Goal: Task Accomplishment & Management: Use online tool/utility

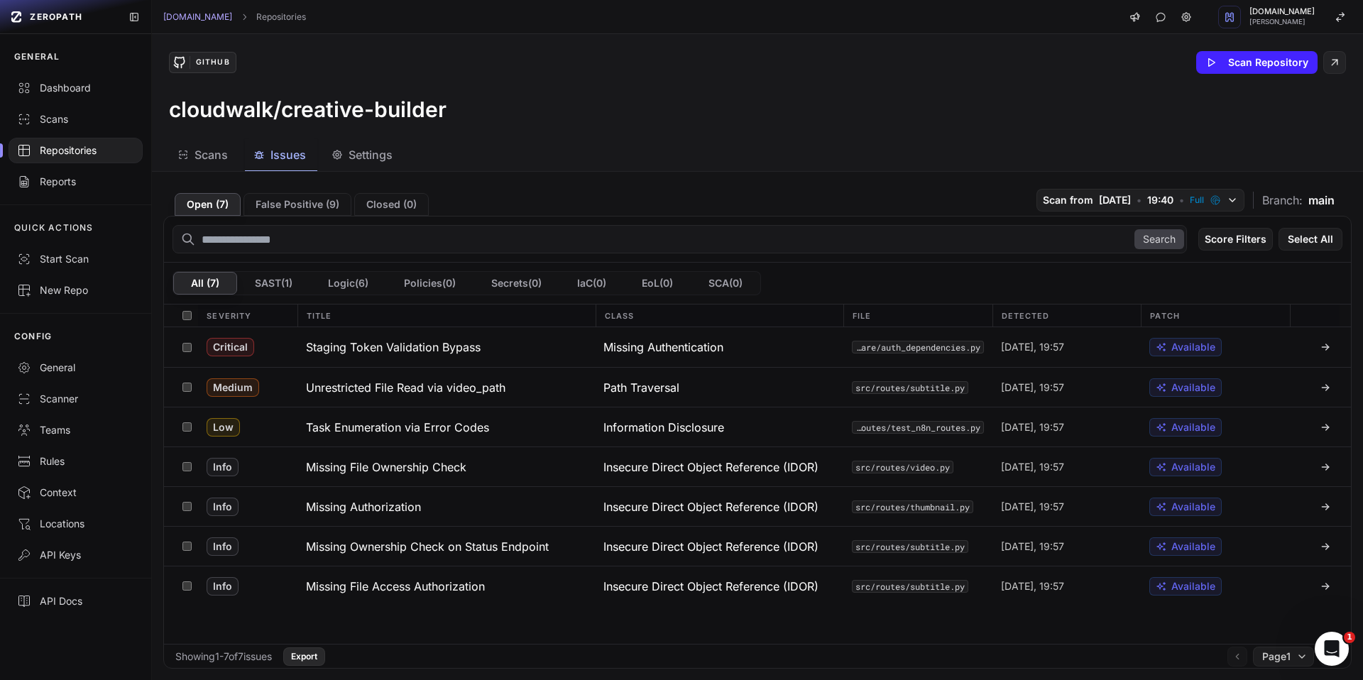
click at [322, 659] on button "Export" at bounding box center [304, 656] width 42 height 18
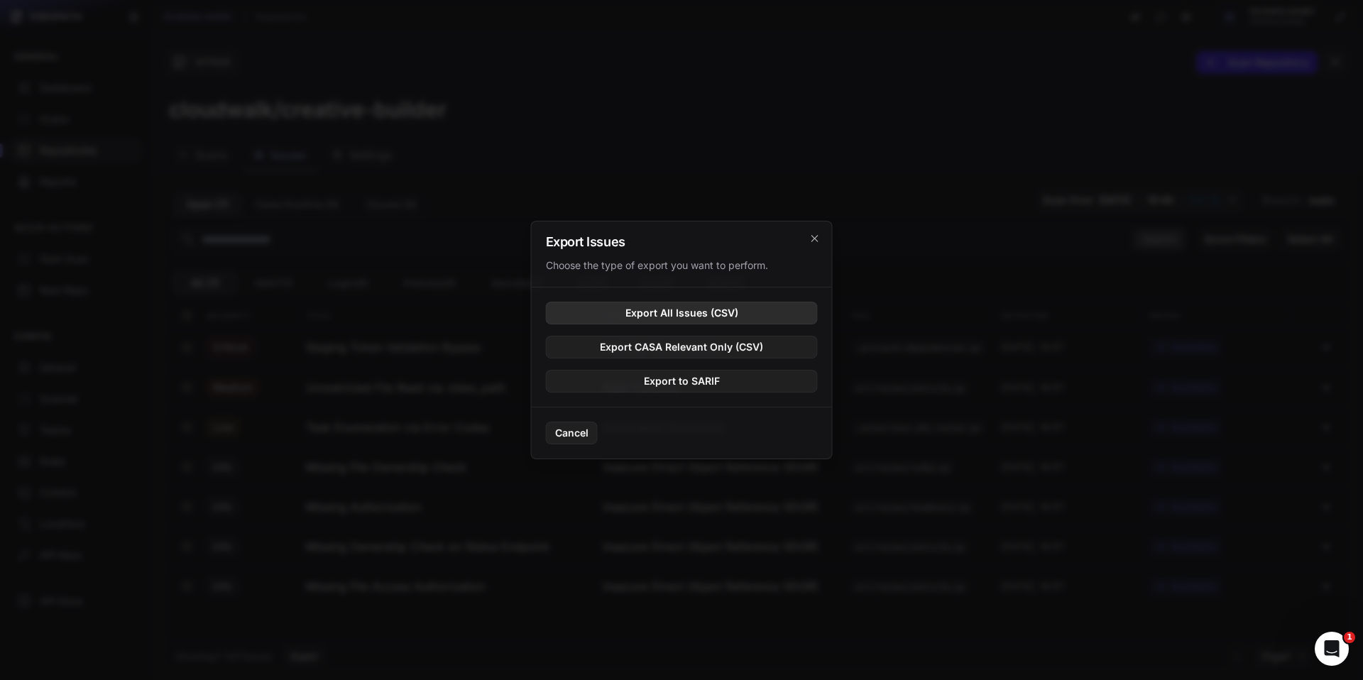
click at [752, 319] on button "Export All Issues (CSV)" at bounding box center [682, 313] width 272 height 23
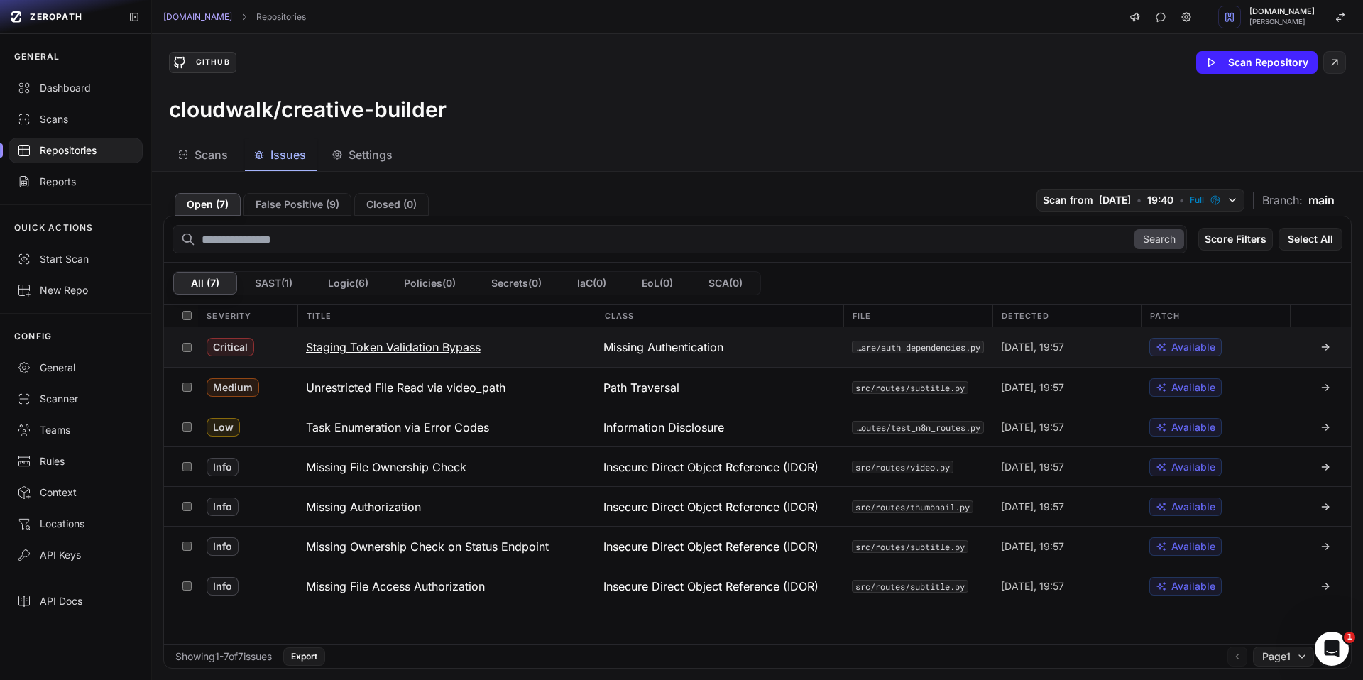
drag, startPoint x: 488, startPoint y: 348, endPoint x: 390, endPoint y: 352, distance: 97.3
click at [390, 352] on button "Staging Token Validation Bypass" at bounding box center [446, 347] width 298 height 40
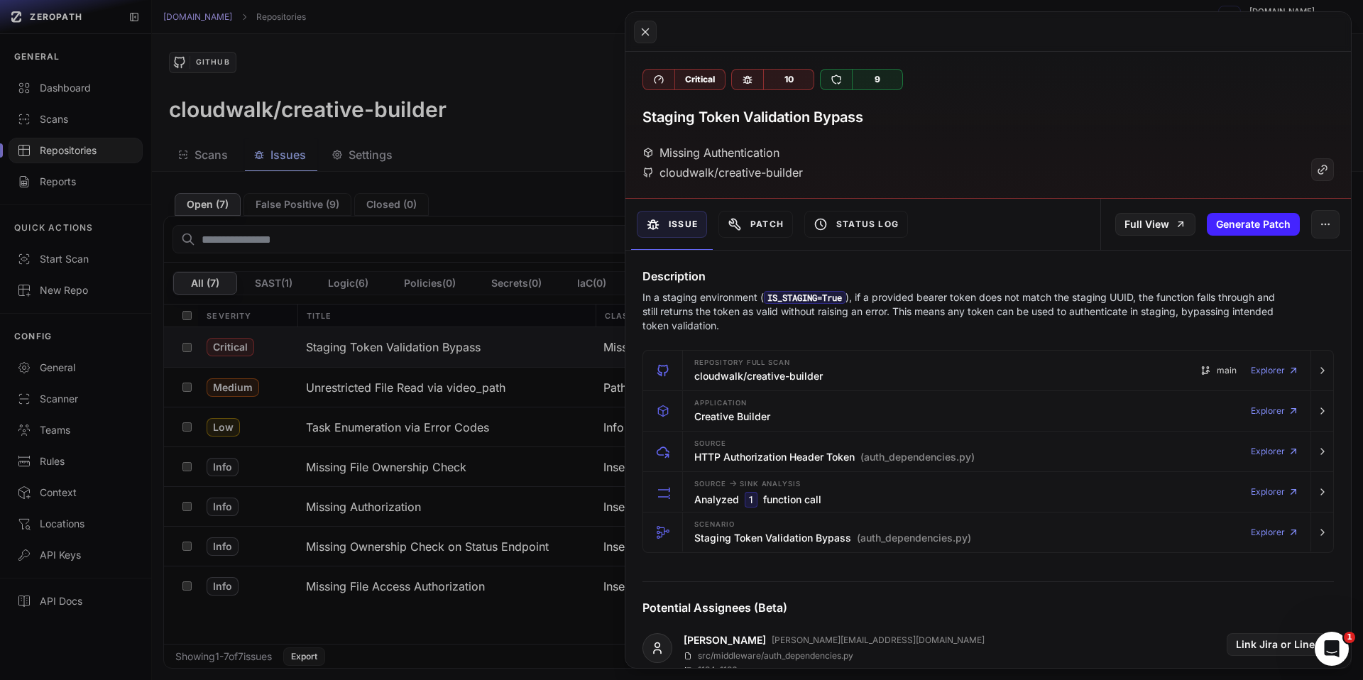
drag, startPoint x: 390, startPoint y: 352, endPoint x: 647, endPoint y: 118, distance: 347.1
click at [651, 172] on div "Open ( 7 ) False Positive ( 9 ) Closed ( 0 ) Scan from 18/08/2025 • 19:40 • Ful…" at bounding box center [757, 426] width 1211 height 508
drag, startPoint x: 640, startPoint y: 119, endPoint x: 894, endPoint y: 131, distance: 254.3
click at [894, 131] on div "Critical 10 9 Staging Token Validation Bypass Missing Authentication cloudwalk/…" at bounding box center [987, 125] width 725 height 147
copy h3 "Staging Token Validation Bypass"
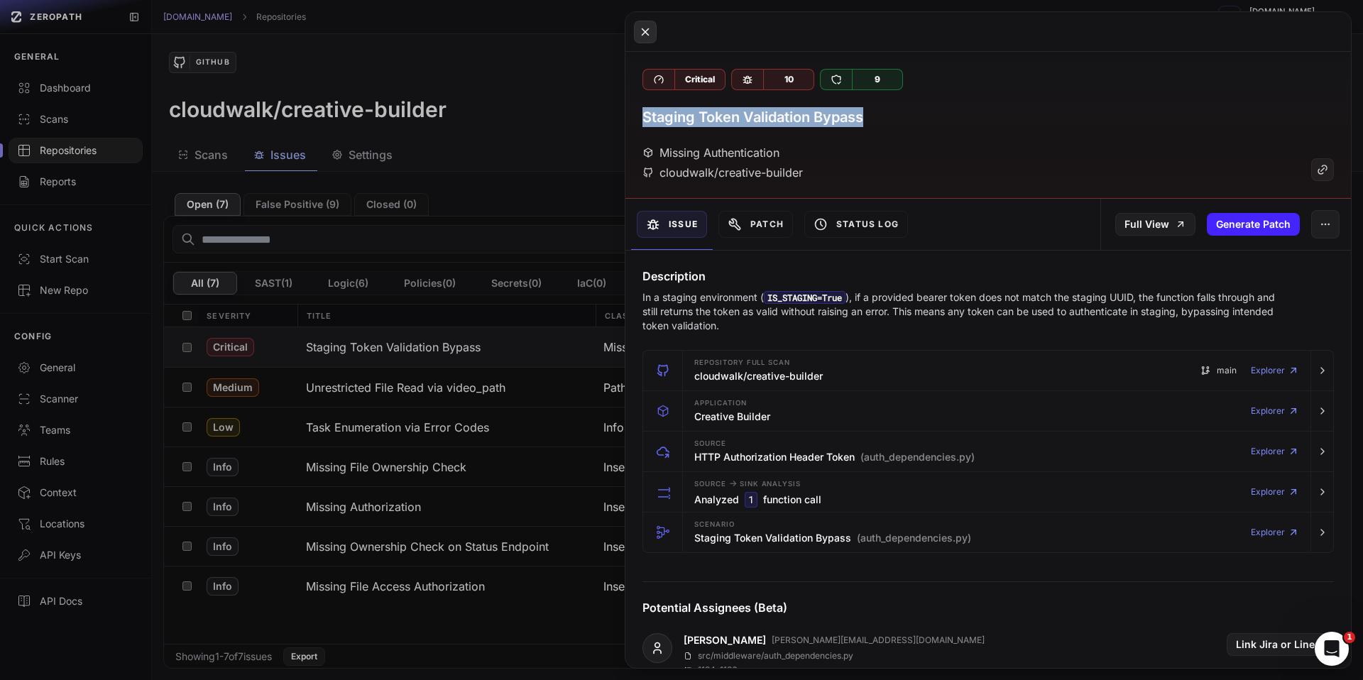
click at [649, 29] on icon at bounding box center [645, 31] width 13 height 17
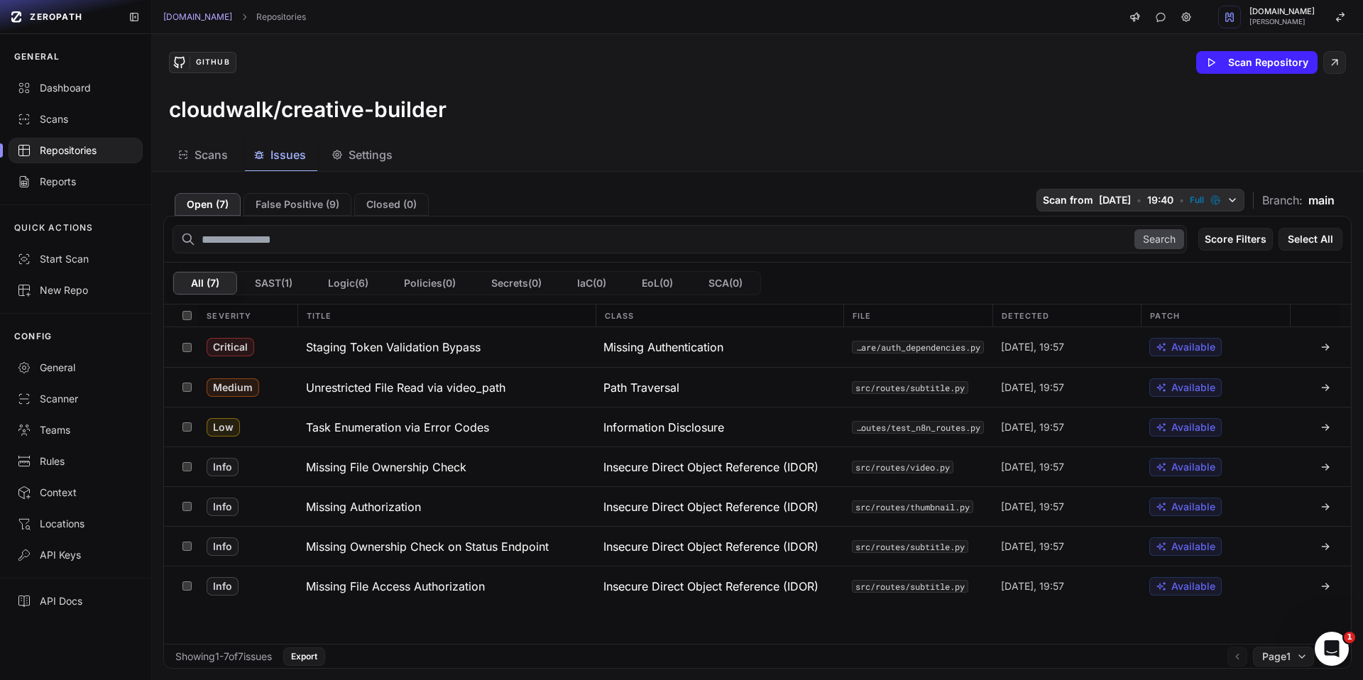
click at [1193, 196] on button "Scan from [DATE] • 19:40 • Full" at bounding box center [1140, 200] width 208 height 23
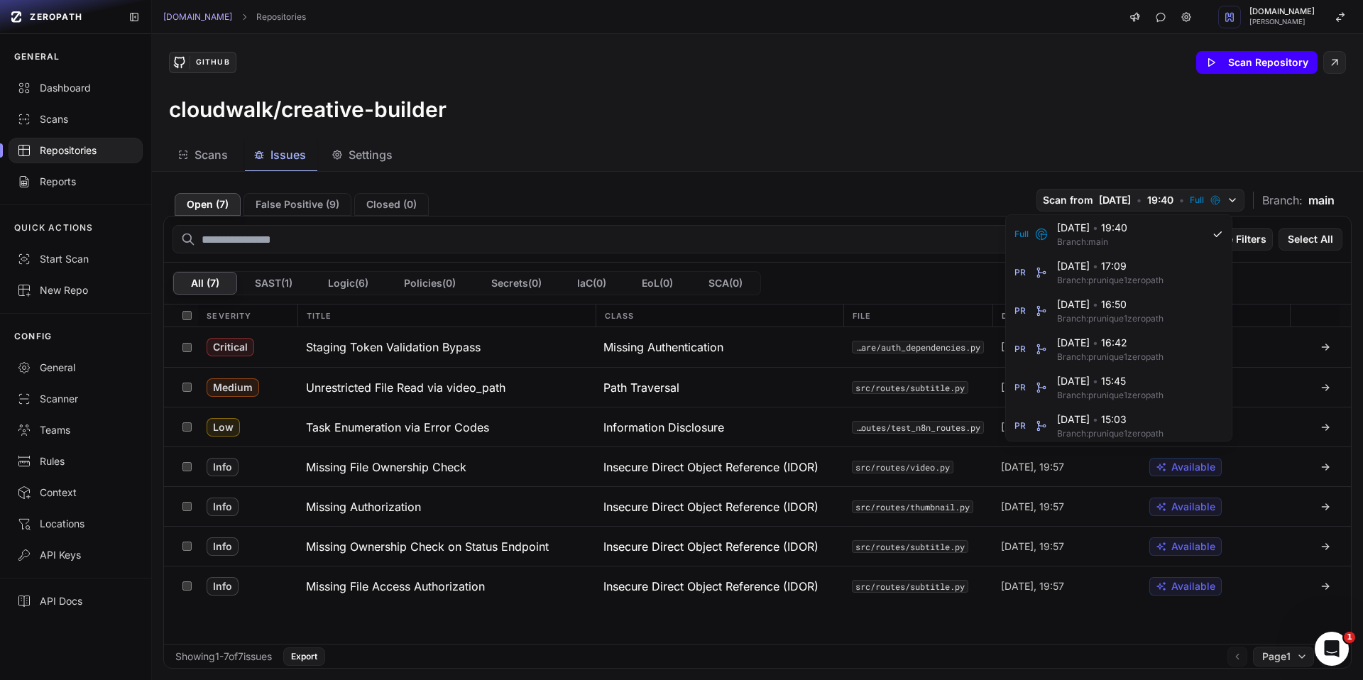
click at [1238, 60] on button "Scan Repository" at bounding box center [1256, 62] width 121 height 23
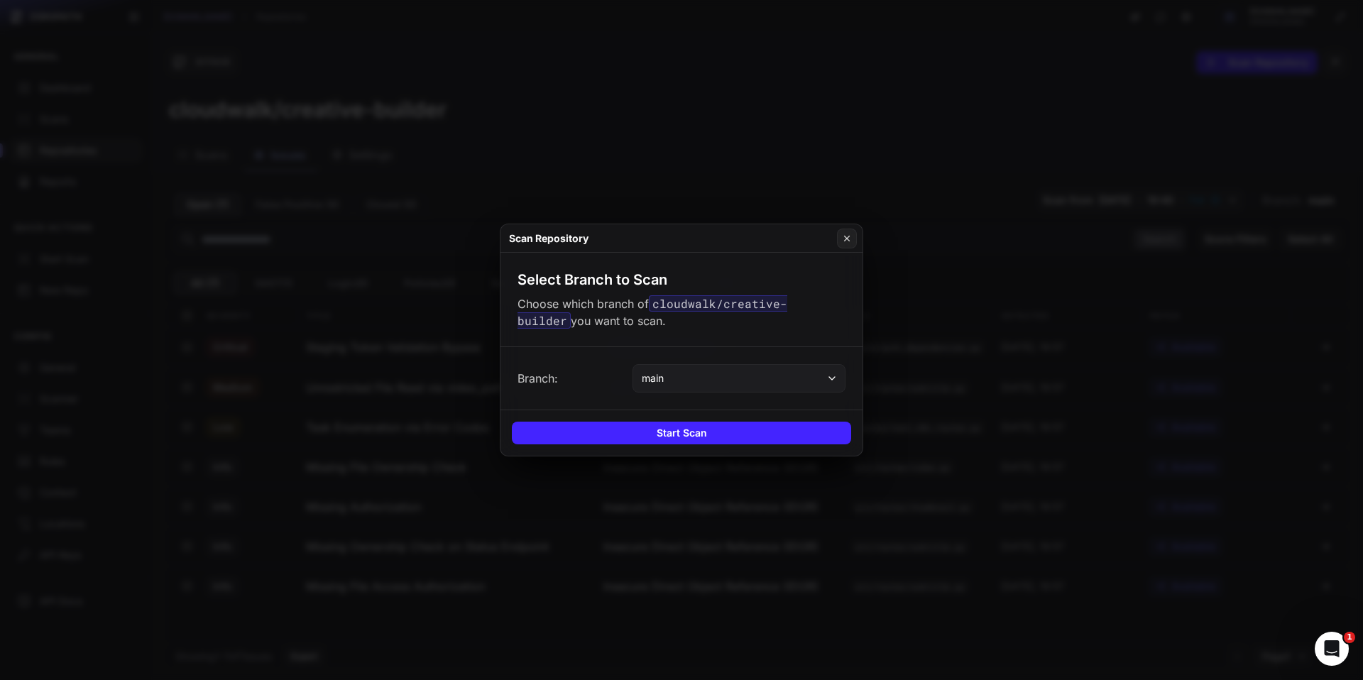
click at [697, 375] on button "main" at bounding box center [738, 378] width 213 height 28
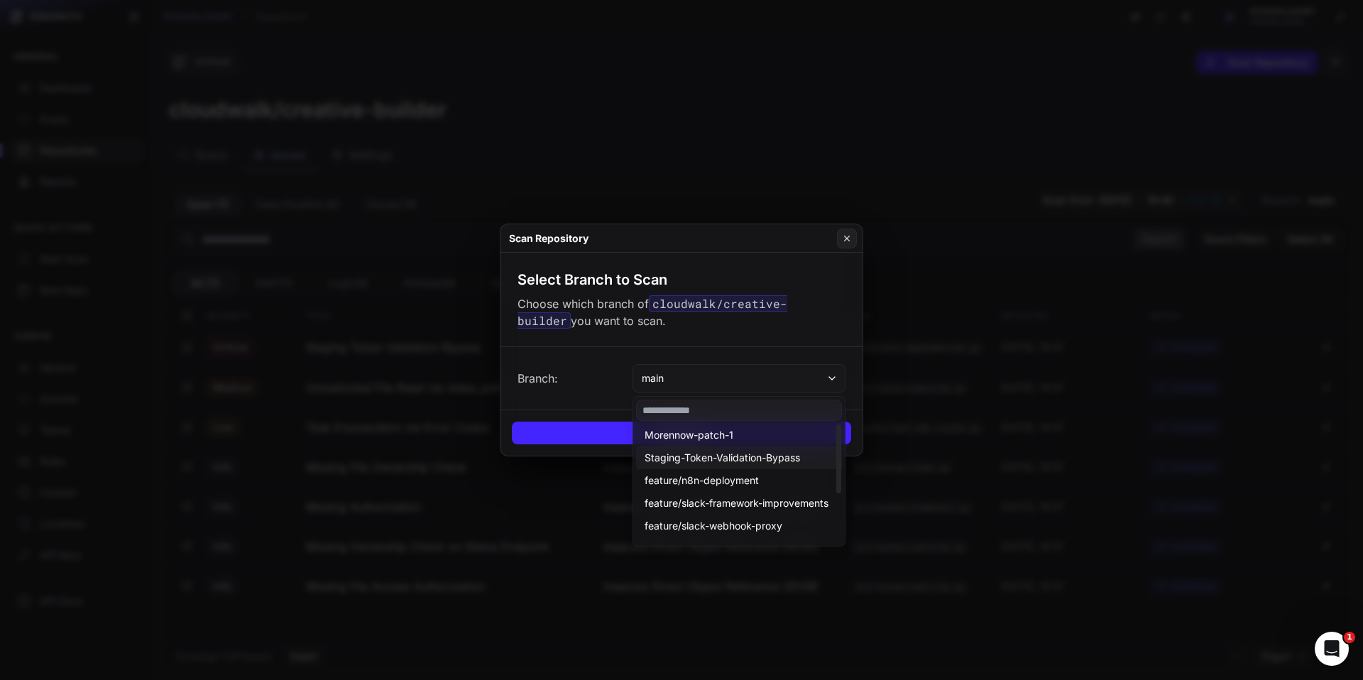
click at [803, 515] on button "Staging-Token-Validation-Bypass" at bounding box center [748, 526] width 224 height 23
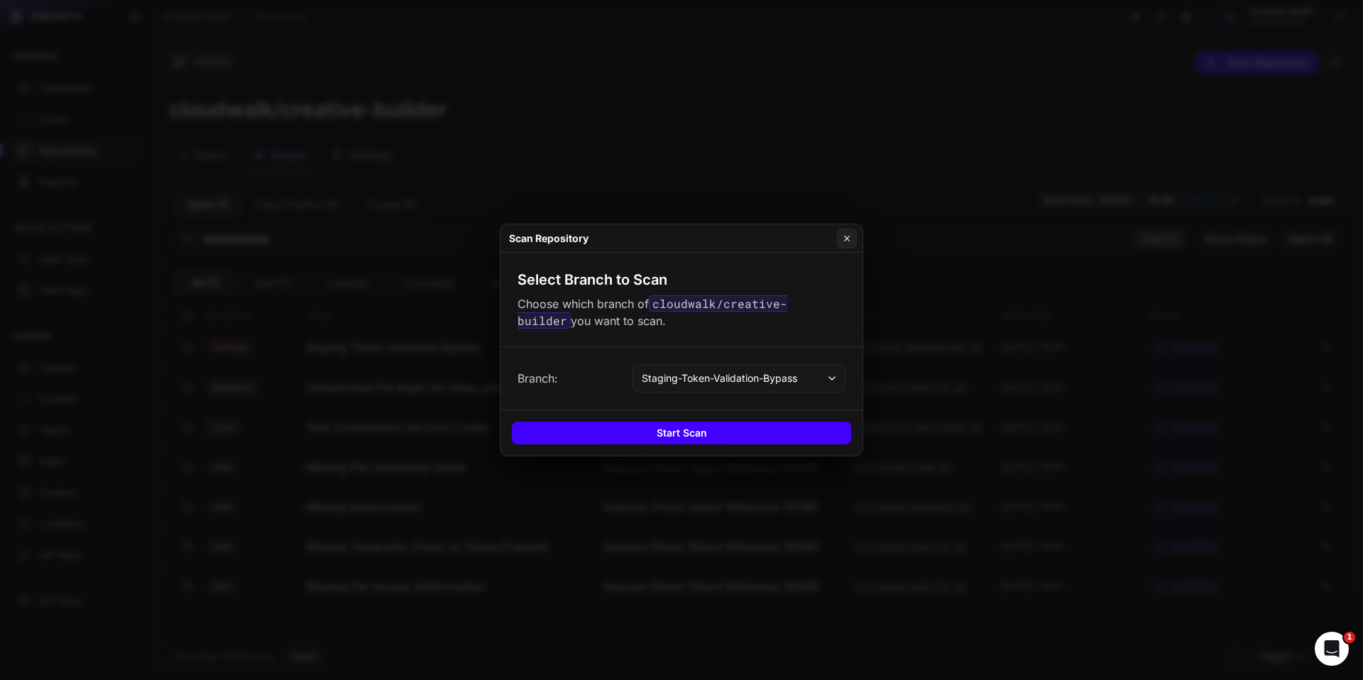
click at [656, 435] on button "Start Scan" at bounding box center [681, 433] width 339 height 23
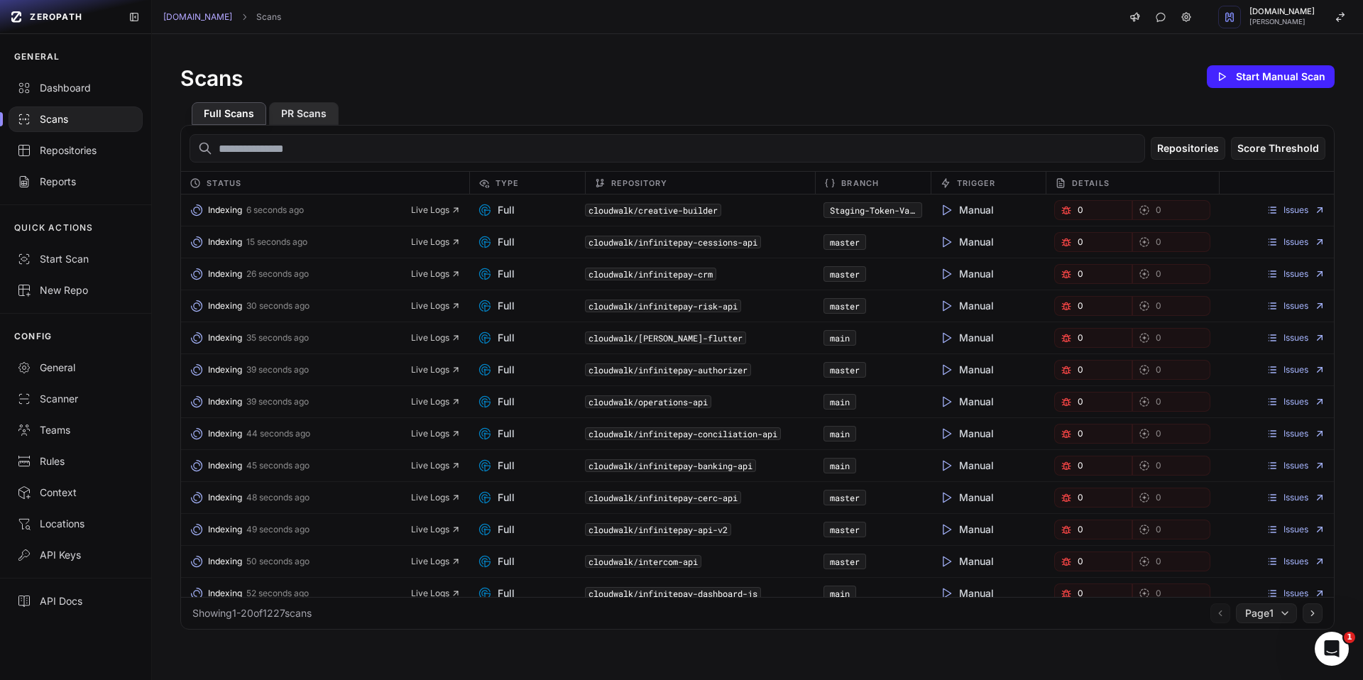
click at [292, 113] on button "PR Scans" at bounding box center [304, 113] width 70 height 23
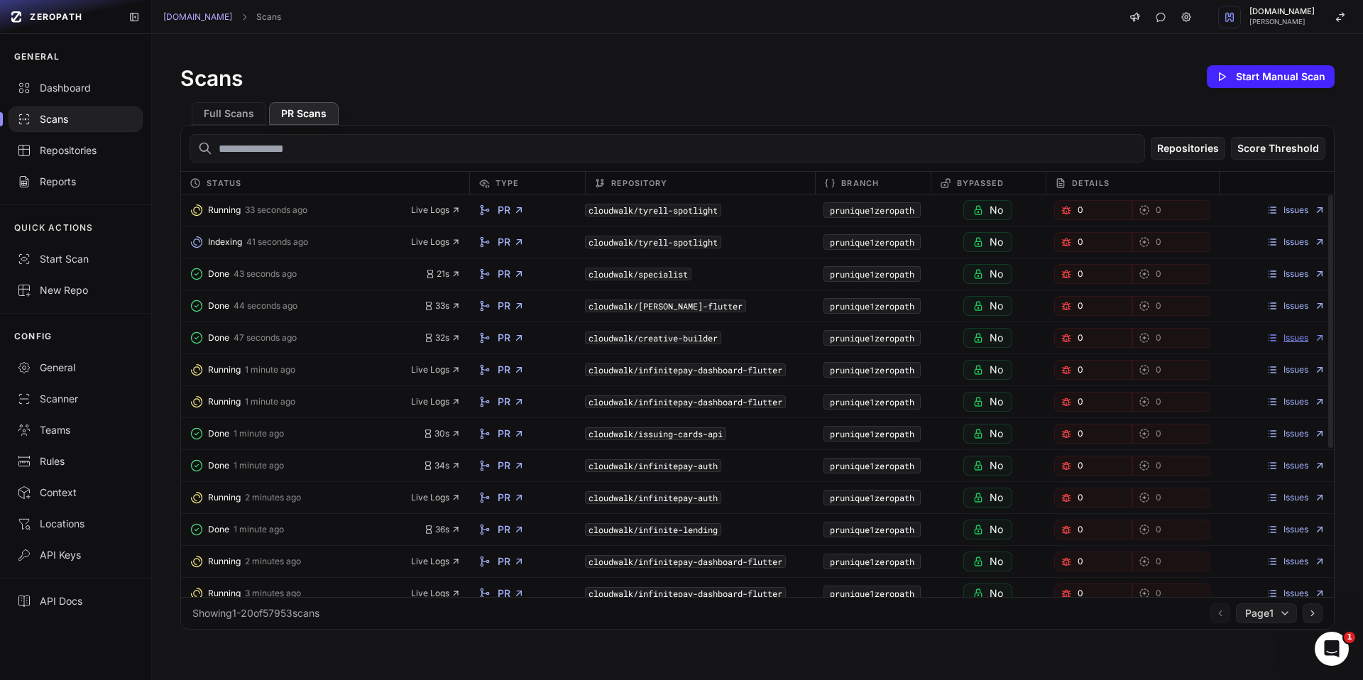
click at [1286, 339] on link "Issues" at bounding box center [1295, 337] width 59 height 11
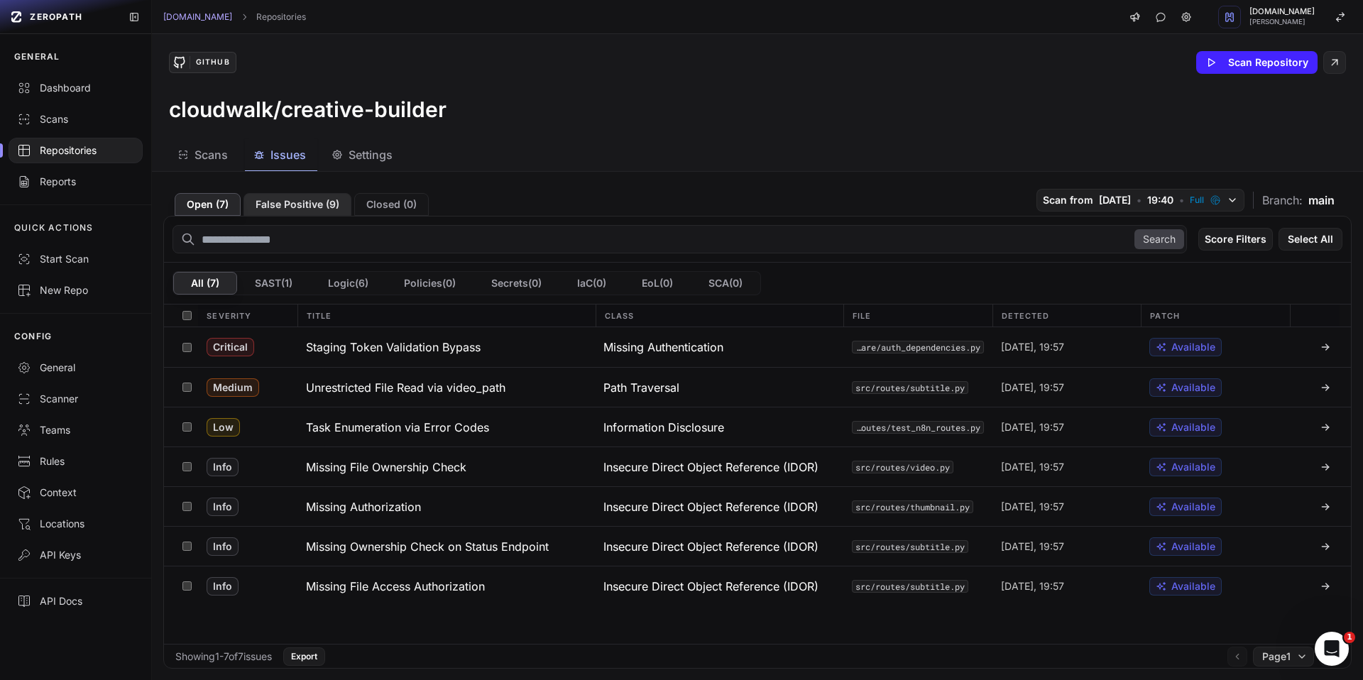
click at [319, 202] on button "False Positive ( 9 )" at bounding box center [297, 204] width 108 height 23
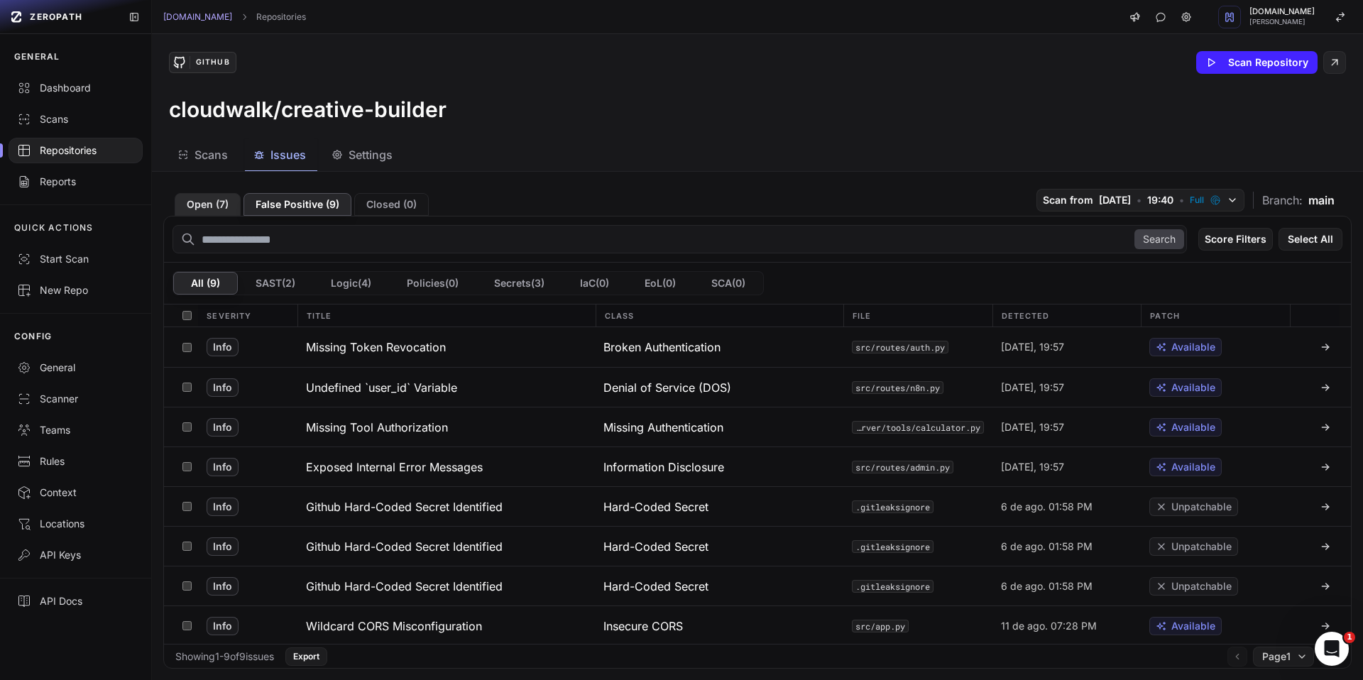
click at [207, 208] on button "Open ( 7 )" at bounding box center [208, 204] width 66 height 23
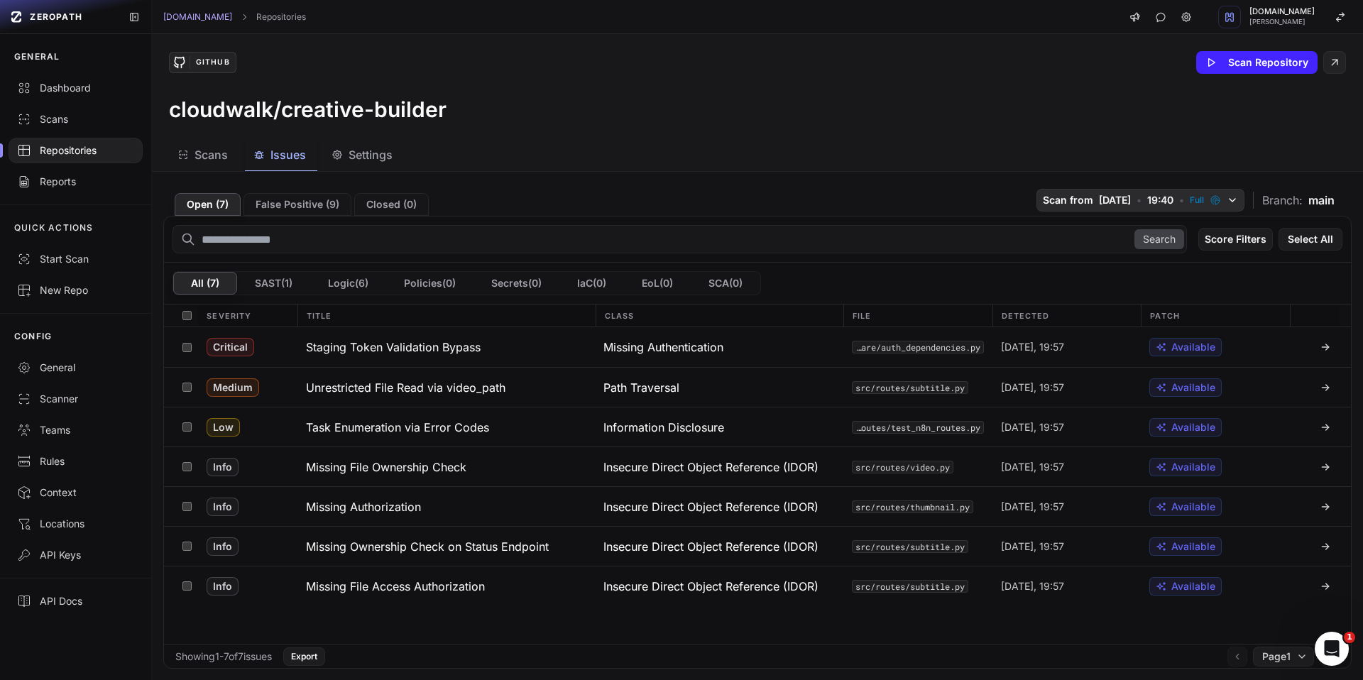
click at [1226, 201] on icon "button" at bounding box center [1231, 199] width 11 height 11
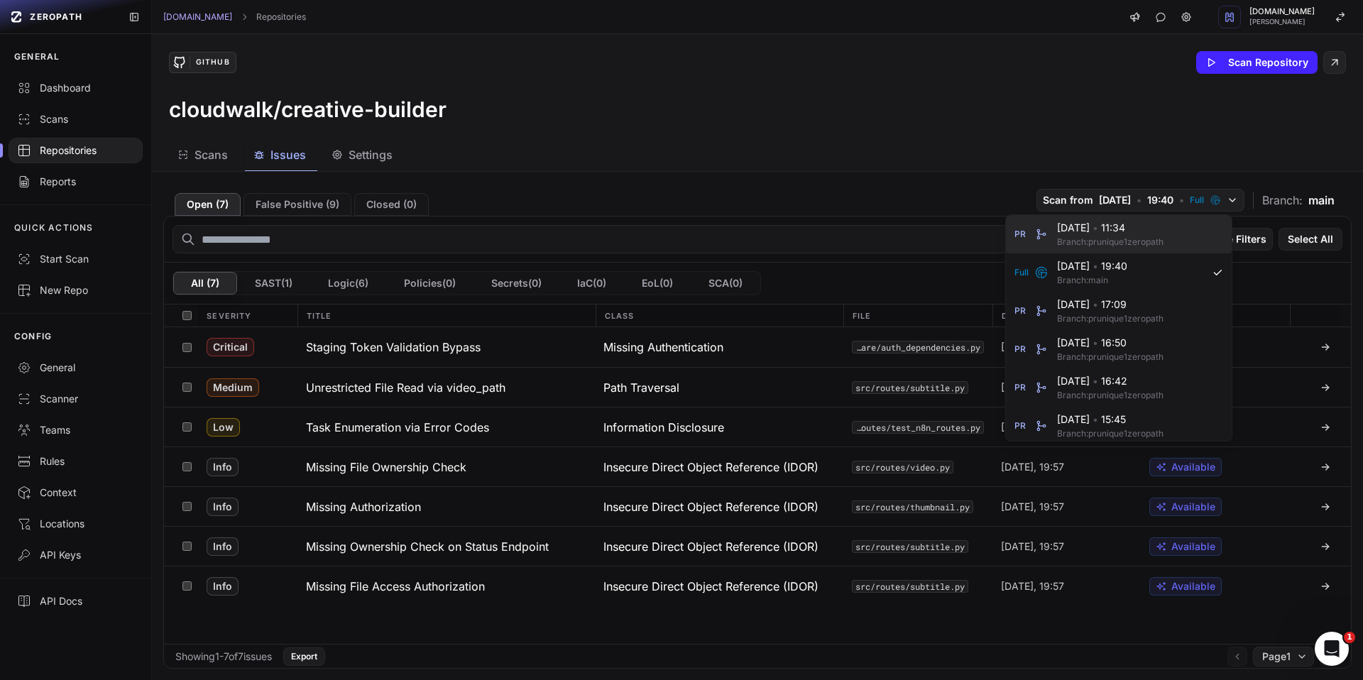
click at [1129, 233] on span "[DATE] • 11:34" at bounding box center [1136, 228] width 158 height 14
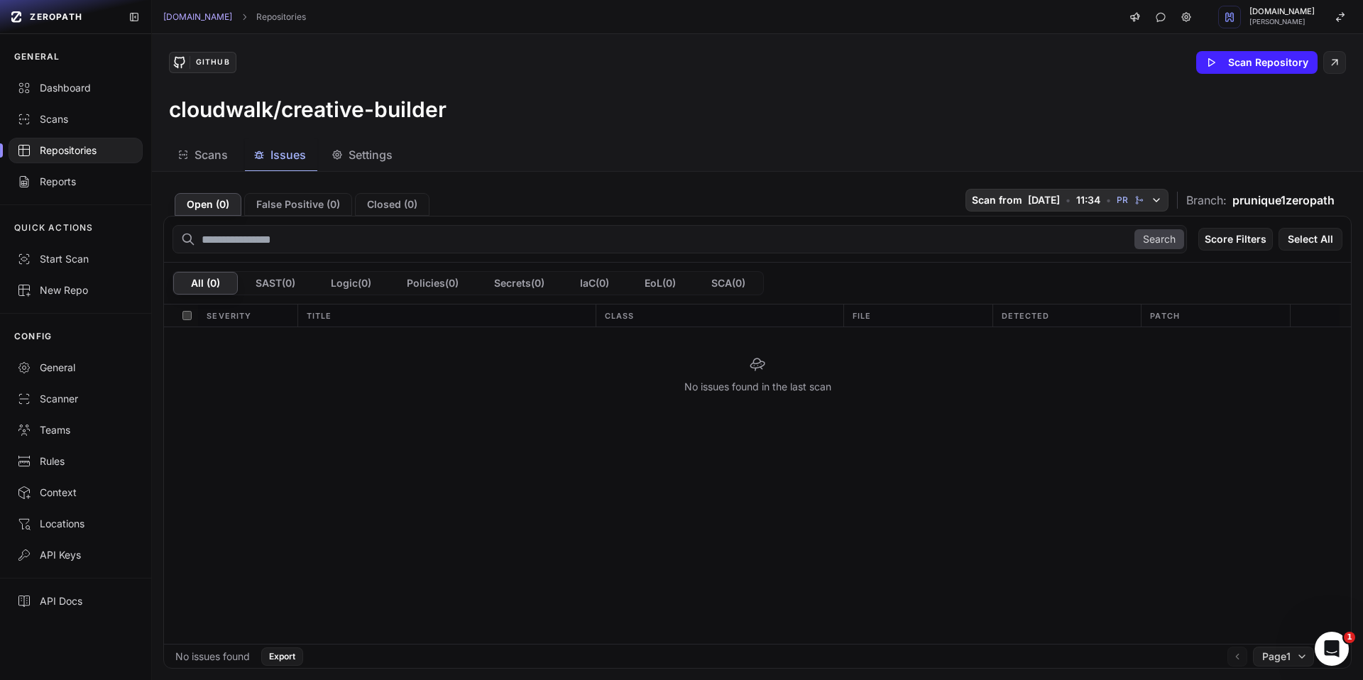
click at [1077, 202] on span "11:34" at bounding box center [1088, 200] width 24 height 14
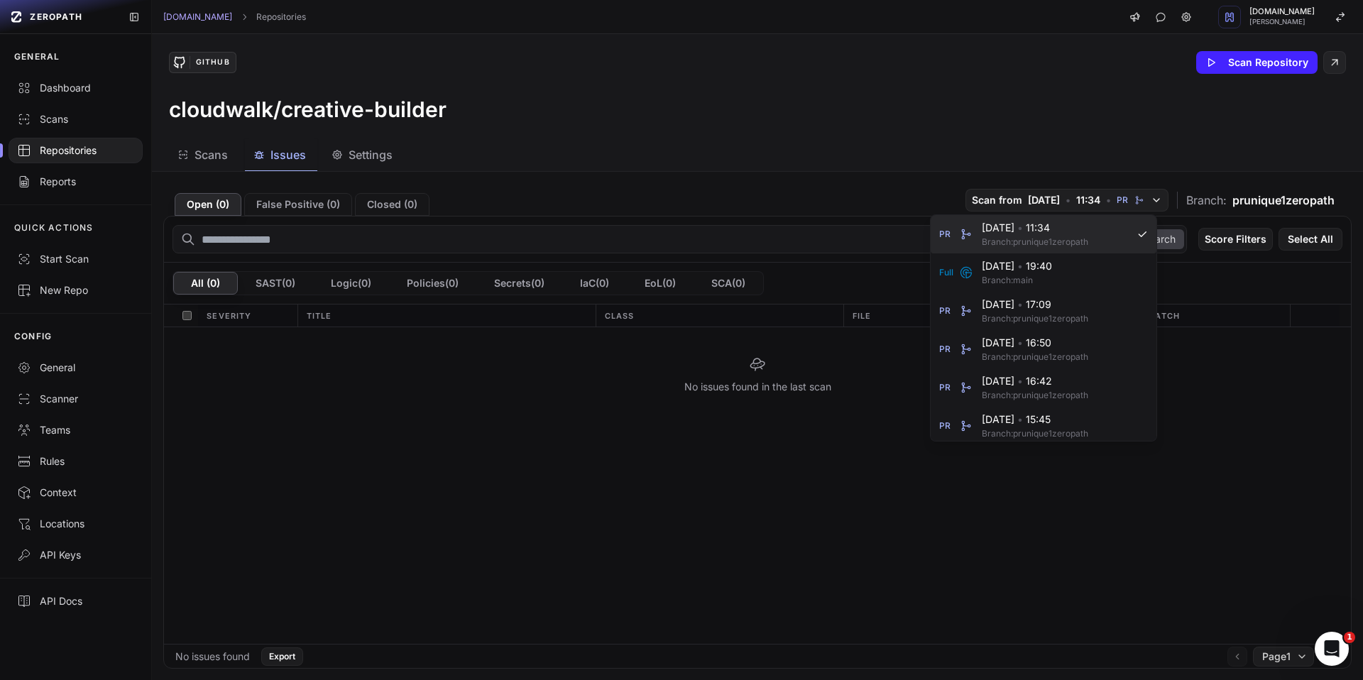
click at [1030, 230] on span "[DATE] • 11:34" at bounding box center [1054, 228] width 146 height 14
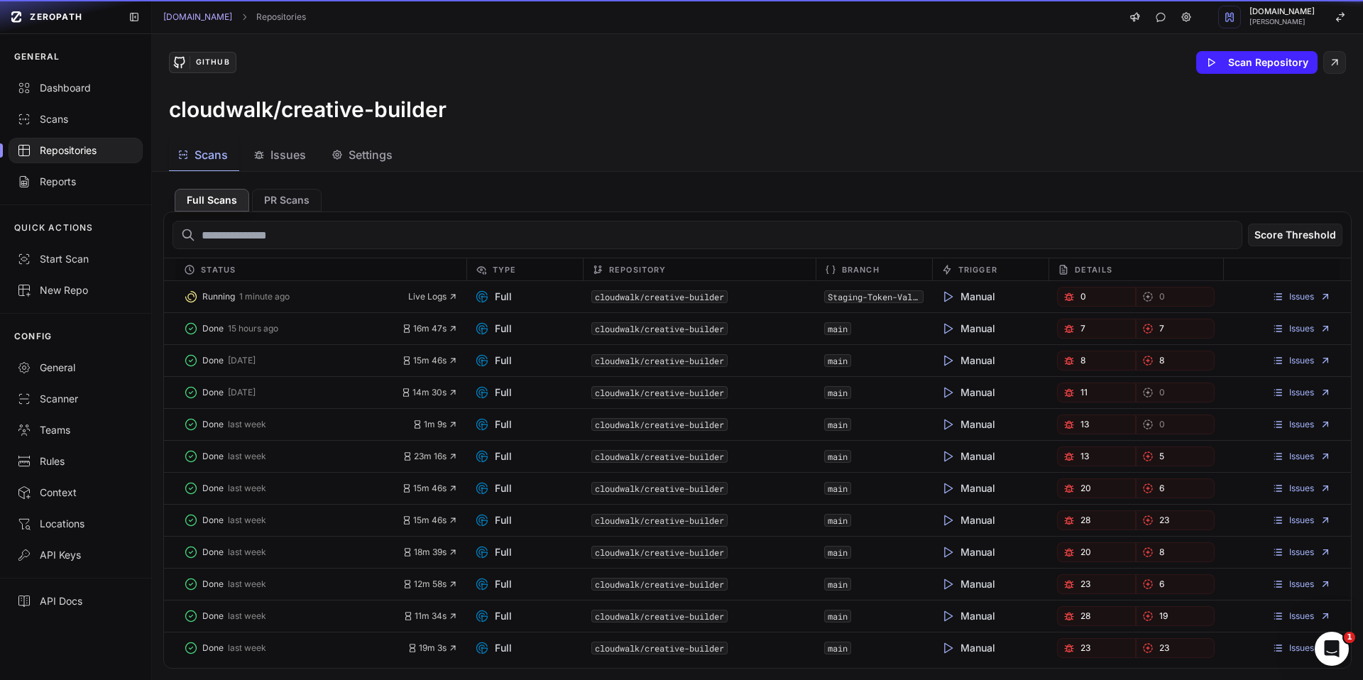
click at [209, 166] on button "Scans" at bounding box center [204, 155] width 70 height 32
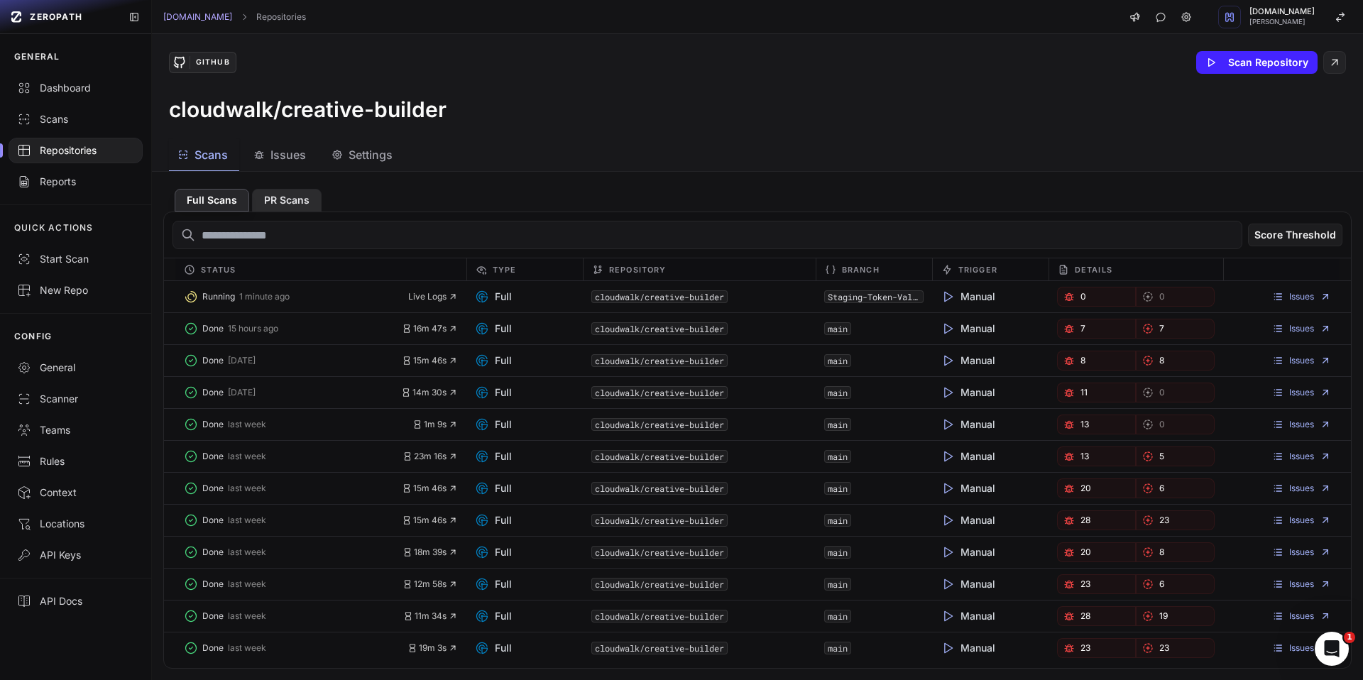
click at [273, 205] on button "PR Scans" at bounding box center [287, 200] width 70 height 23
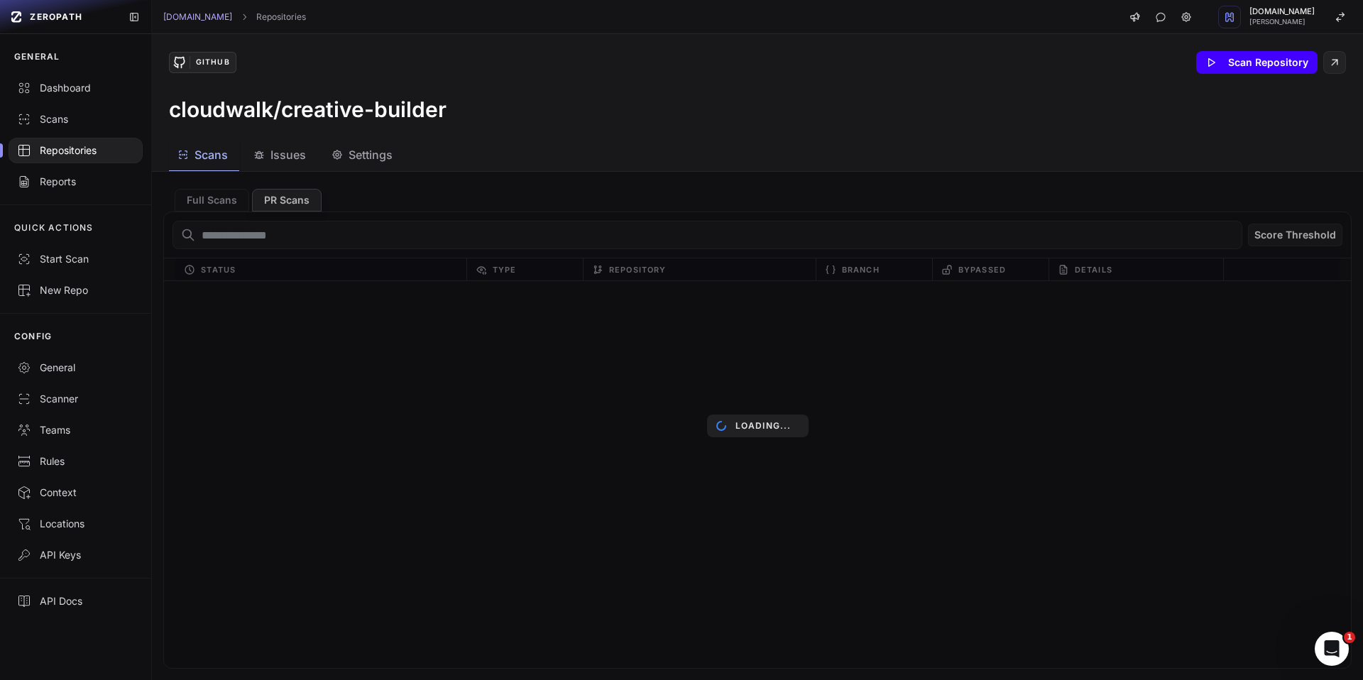
click at [1258, 63] on button "Scan Repository" at bounding box center [1256, 62] width 121 height 23
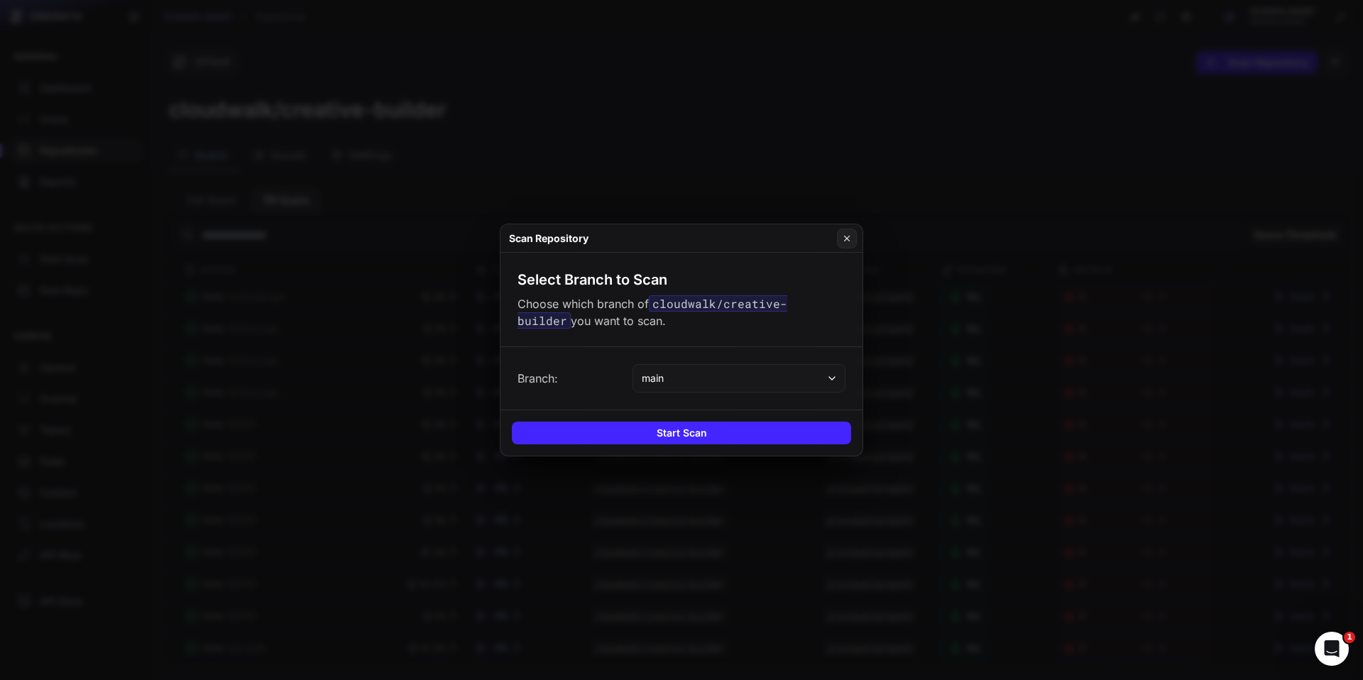
drag, startPoint x: 639, startPoint y: 436, endPoint x: 874, endPoint y: 221, distance: 318.5
click at [874, 227] on div "Scan Repository Select Branch to Scan Choose which branch of cloudwalk/creative…" at bounding box center [681, 340] width 1363 height 680
click at [851, 234] on icon at bounding box center [847, 238] width 10 height 11
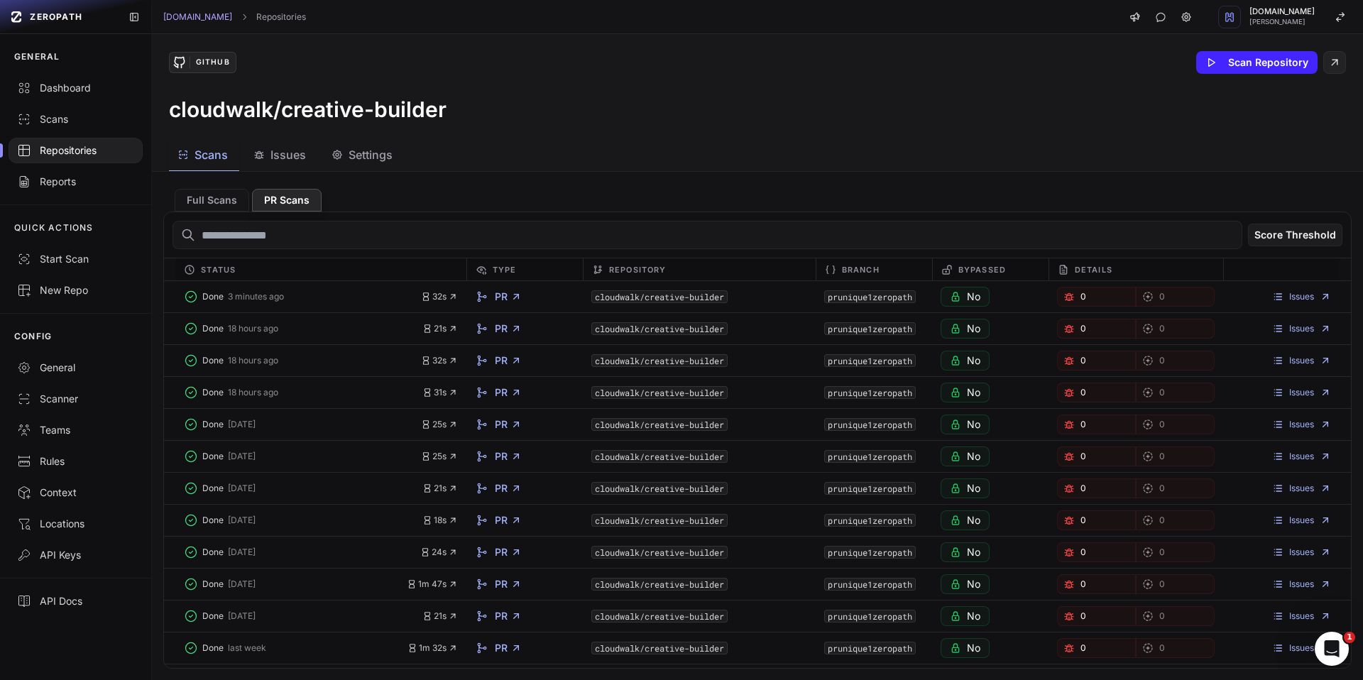
click at [617, 136] on div "GitHub Scan Repository cloudwalk/creative-builder" at bounding box center [757, 86] width 1211 height 105
click at [214, 199] on button "Full Scans" at bounding box center [212, 200] width 75 height 23
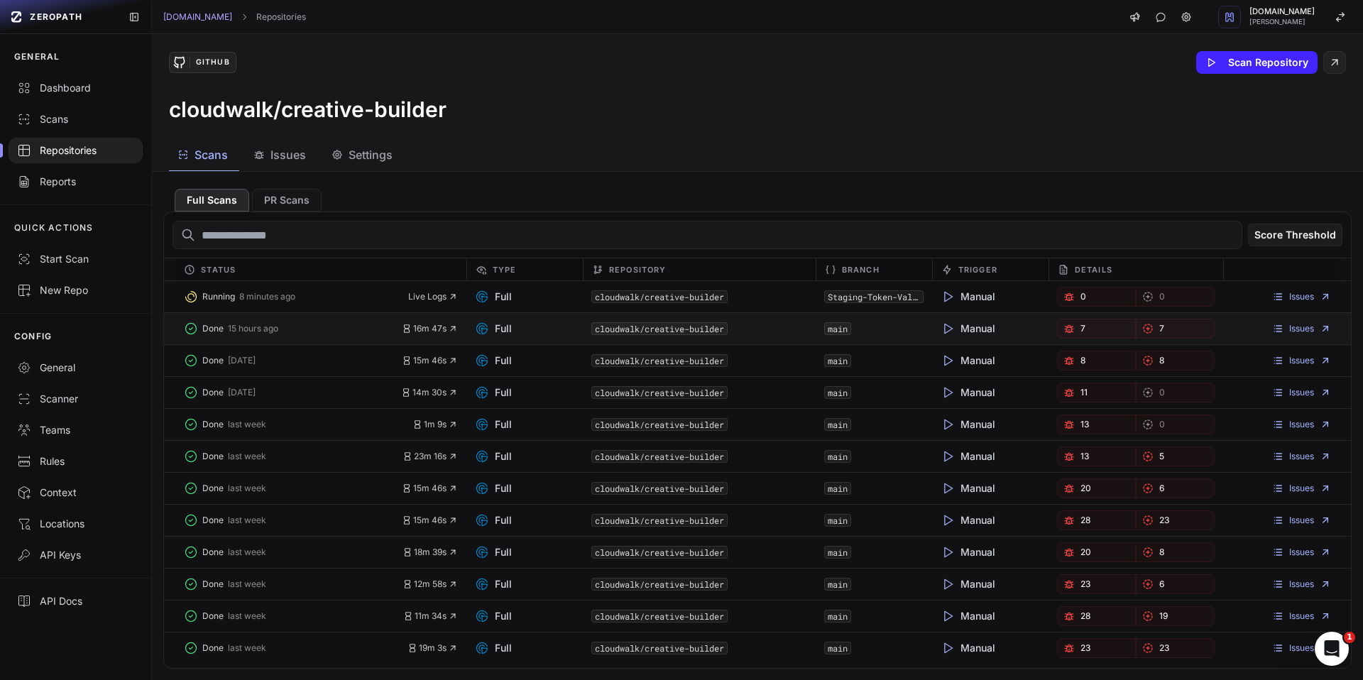
click at [495, 326] on span "Full" at bounding box center [493, 328] width 37 height 14
click at [551, 330] on div "Full" at bounding box center [524, 329] width 116 height 20
click at [211, 154] on span "Scans" at bounding box center [210, 154] width 33 height 17
click at [217, 199] on button "Full Scans" at bounding box center [212, 200] width 75 height 23
click at [220, 202] on button "Full Scans" at bounding box center [212, 200] width 75 height 23
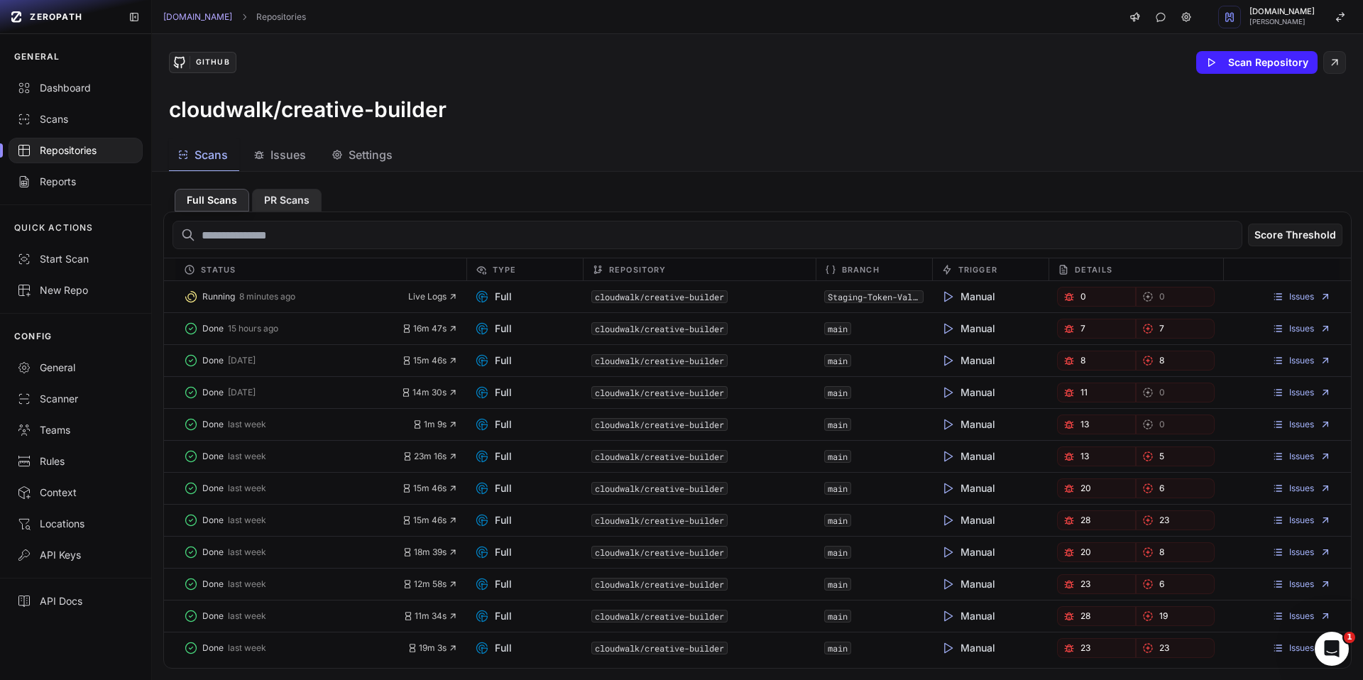
click at [274, 201] on button "PR Scans" at bounding box center [287, 200] width 70 height 23
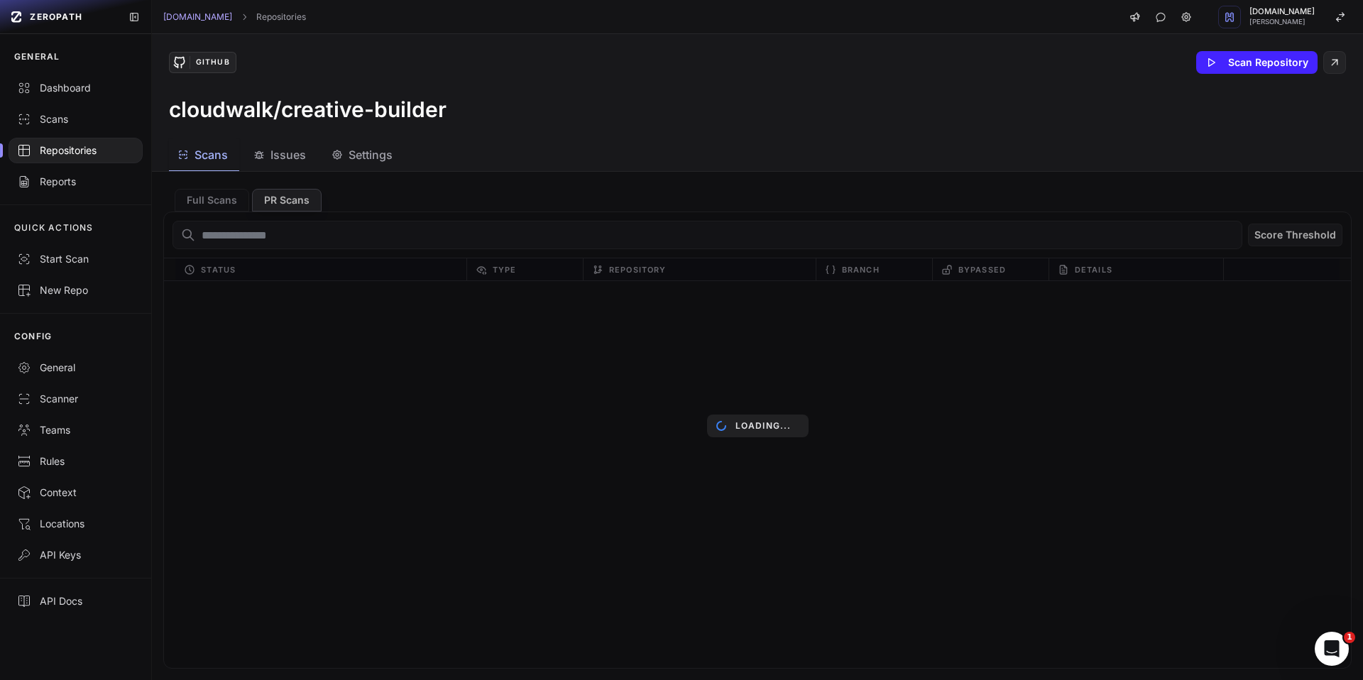
click at [211, 202] on div "Loading..." at bounding box center [757, 426] width 1211 height 508
click at [206, 199] on div "Loading..." at bounding box center [757, 426] width 1211 height 508
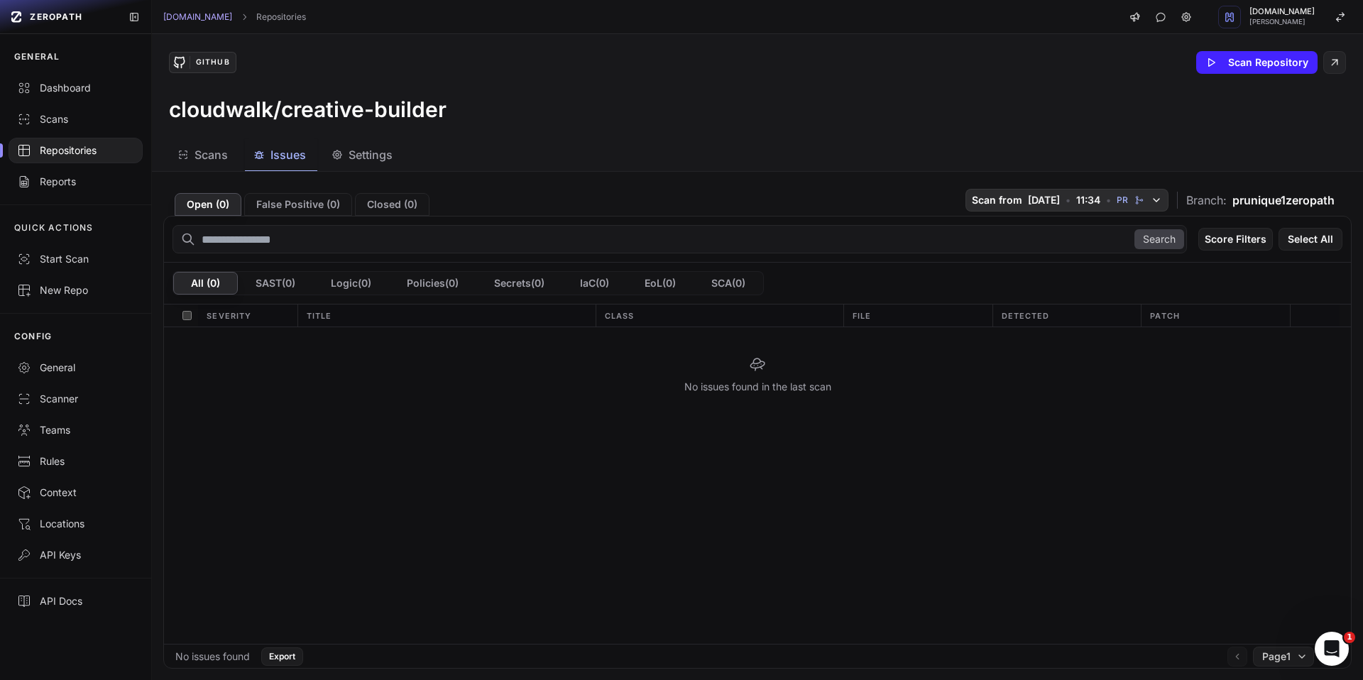
click at [1050, 211] on button "Scan from [DATE] • 11:34 • PR" at bounding box center [1066, 200] width 203 height 23
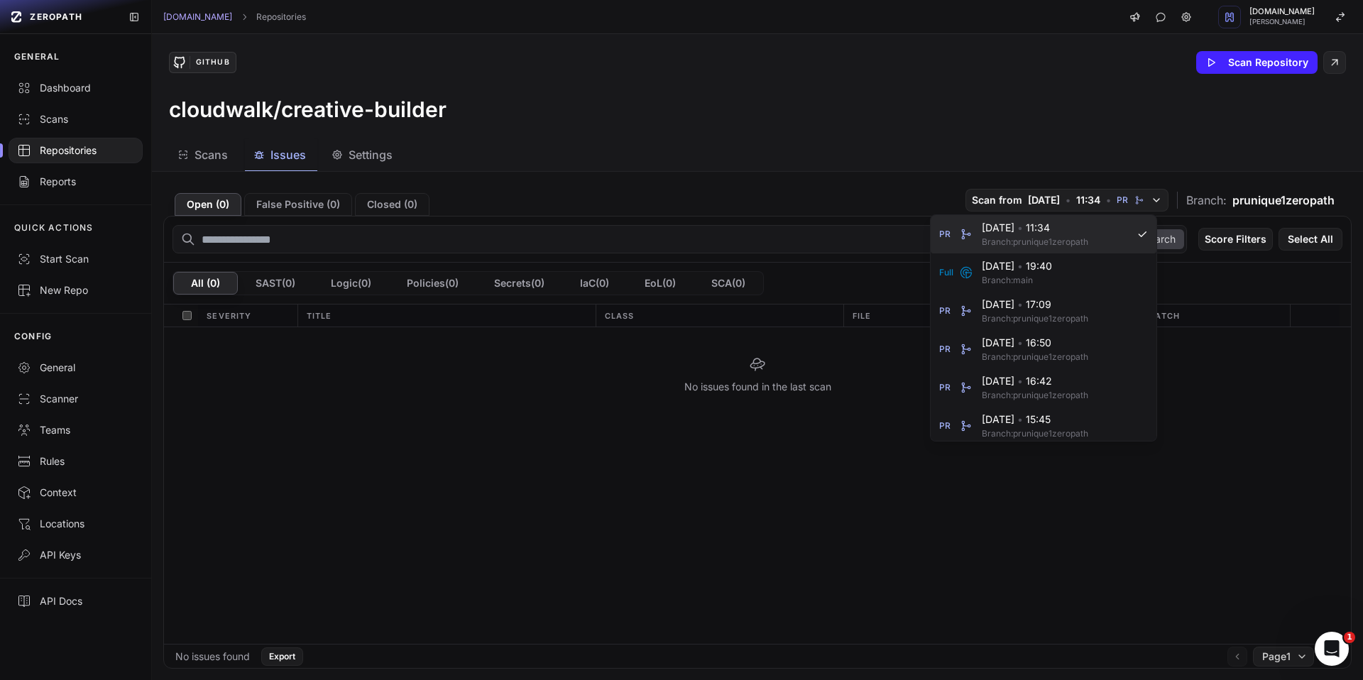
click at [1055, 241] on span "Branch: prunique1zeropath" at bounding box center [1052, 241] width 142 height 11
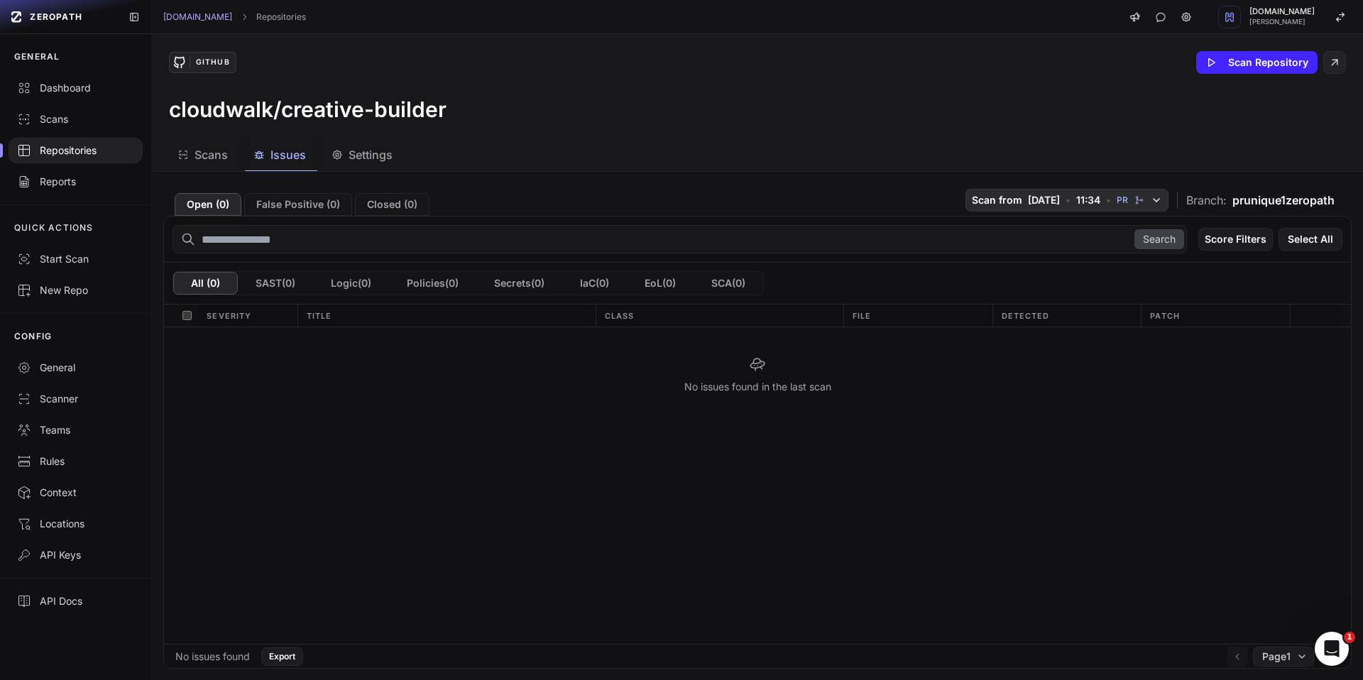
click at [1035, 209] on button "Scan from [DATE] • 11:34 • PR" at bounding box center [1066, 200] width 203 height 23
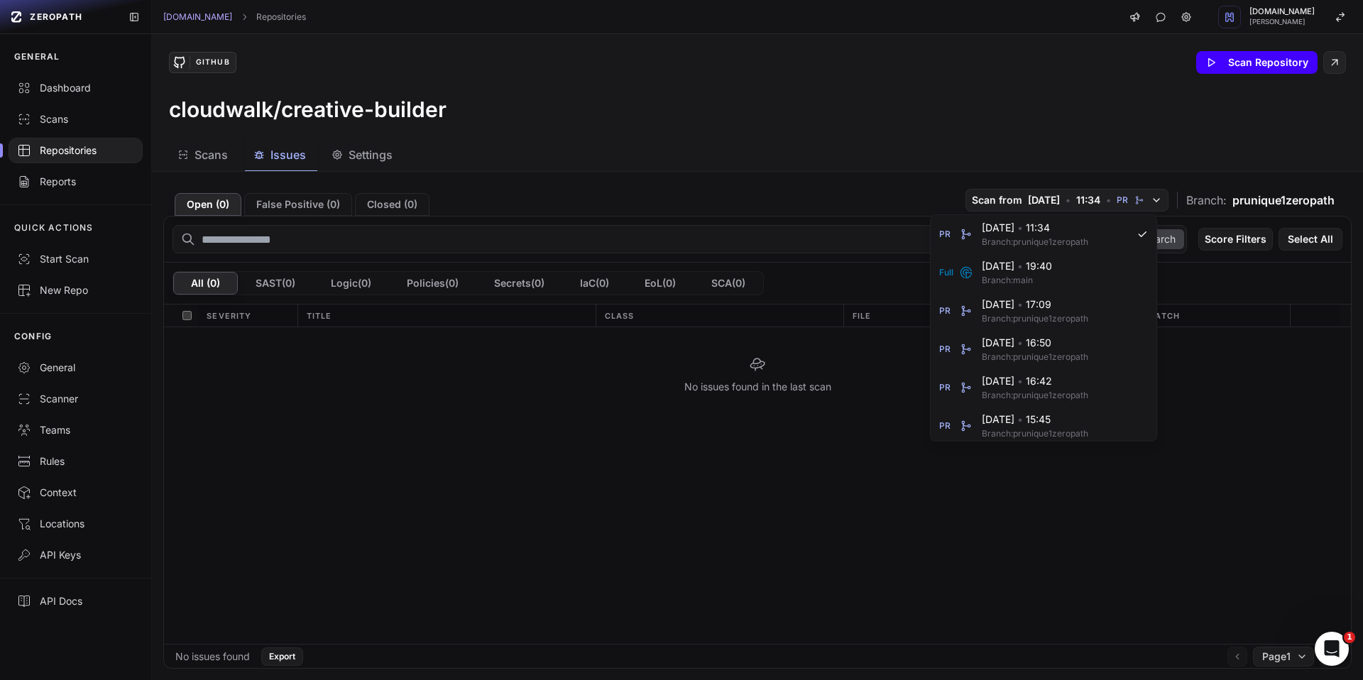
click at [1229, 71] on button "Scan Repository" at bounding box center [1256, 62] width 121 height 23
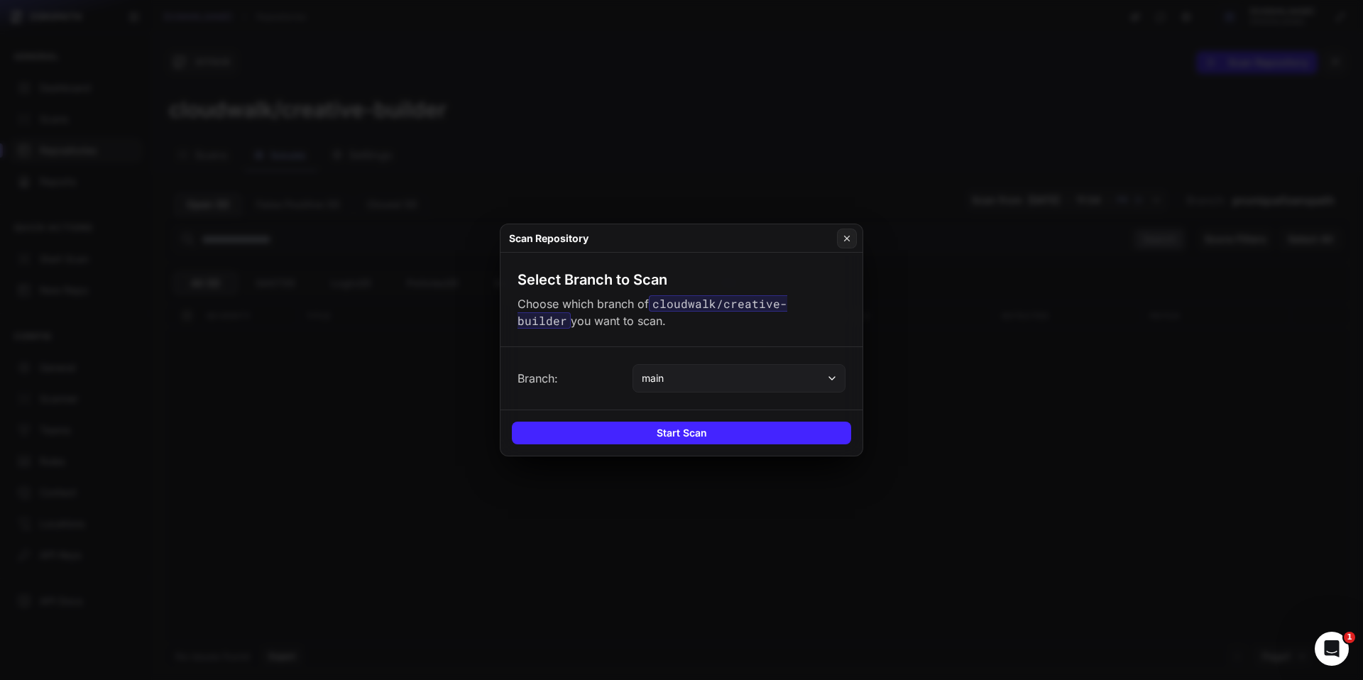
click at [685, 378] on button "main" at bounding box center [738, 378] width 213 height 28
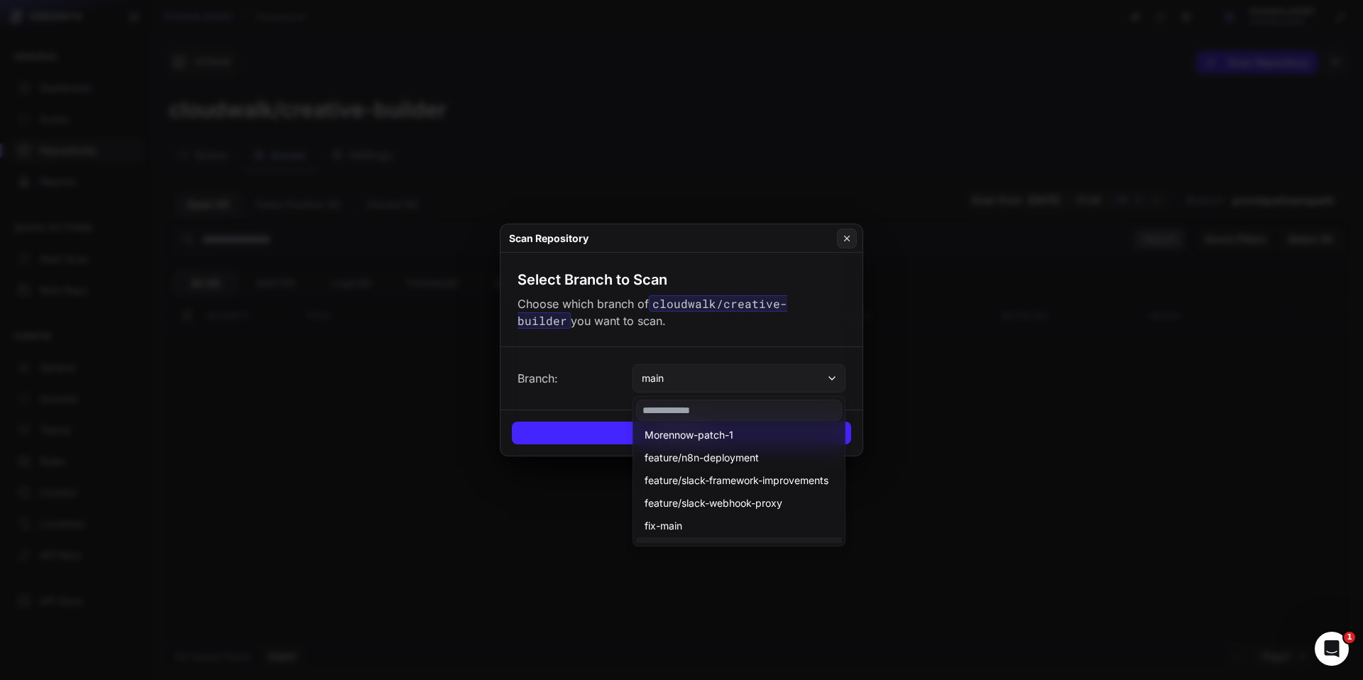
click at [684, 375] on button "main" at bounding box center [738, 378] width 213 height 28
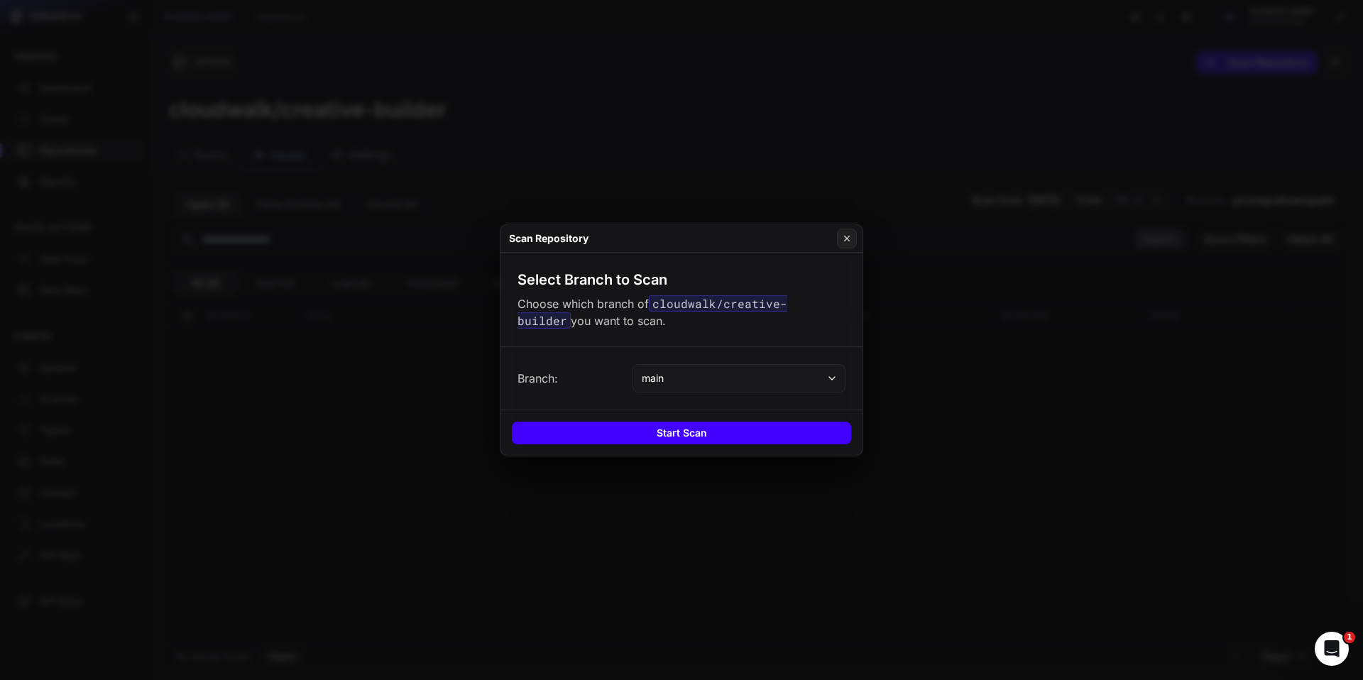
click at [645, 429] on button "Start Scan" at bounding box center [681, 433] width 339 height 23
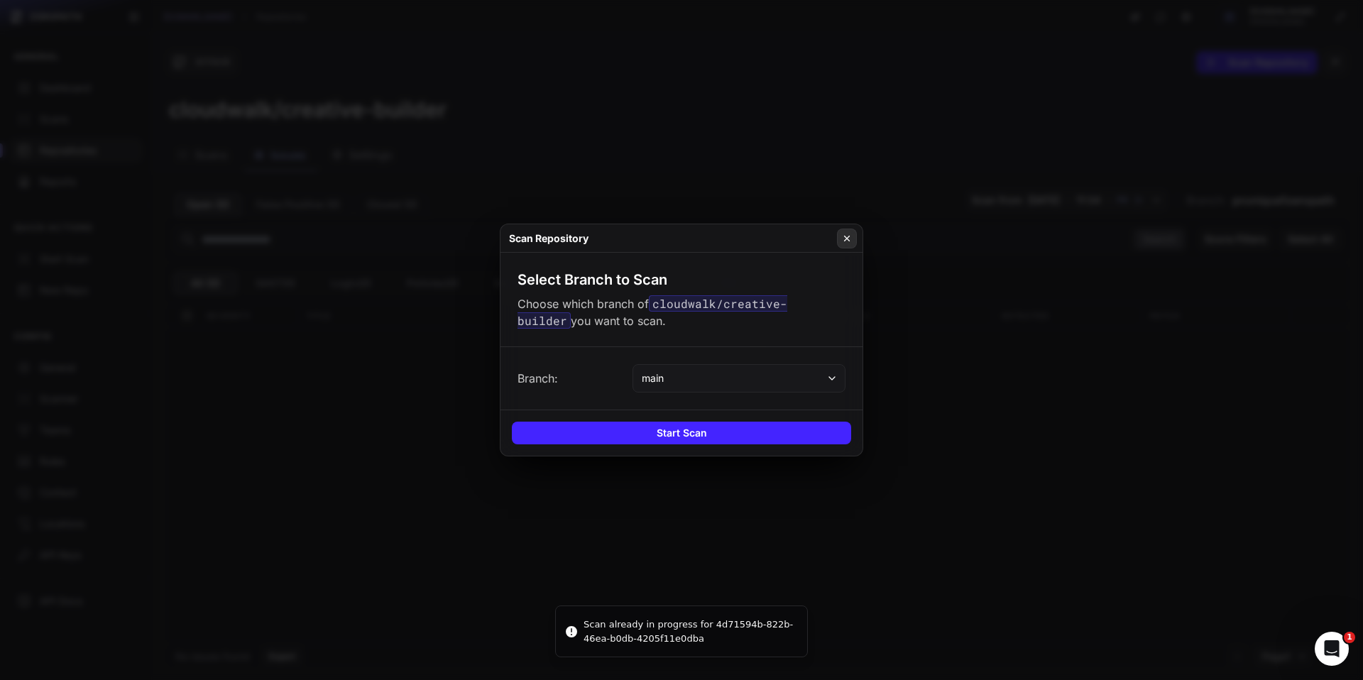
click at [846, 238] on icon at bounding box center [847, 238] width 5 height 5
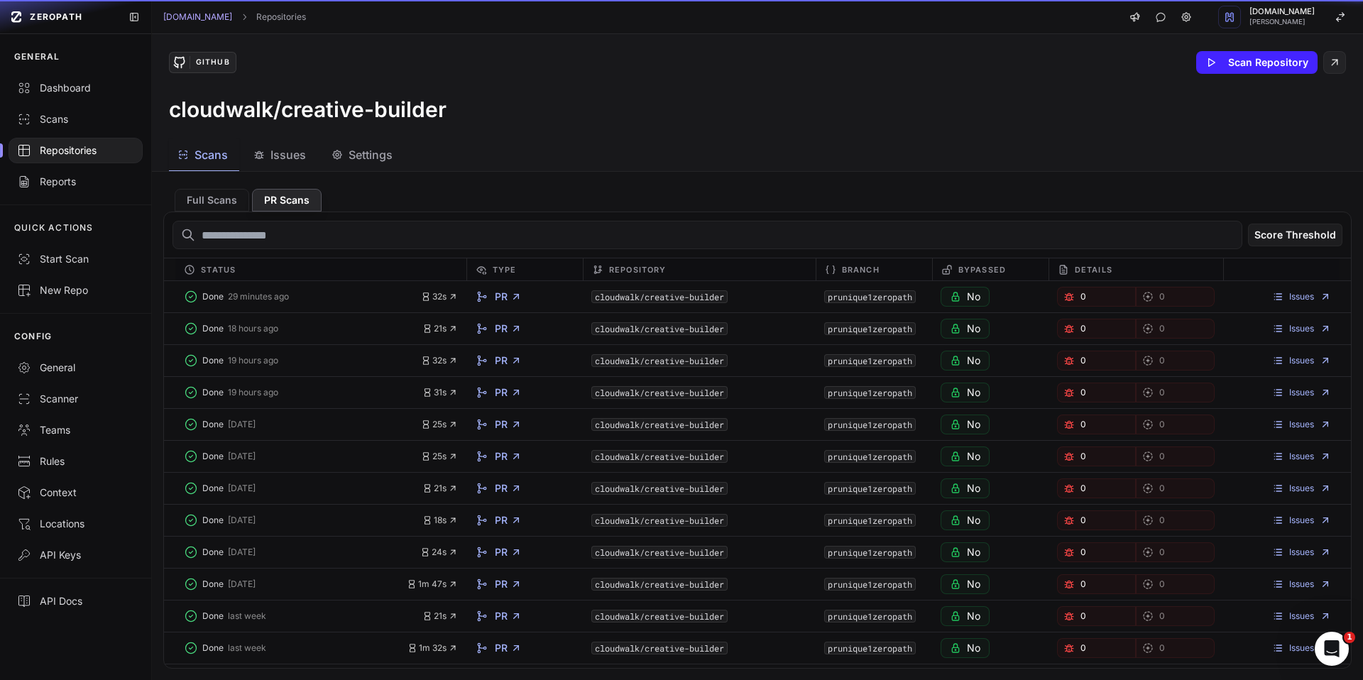
click at [230, 158] on button "Scans" at bounding box center [204, 155] width 70 height 32
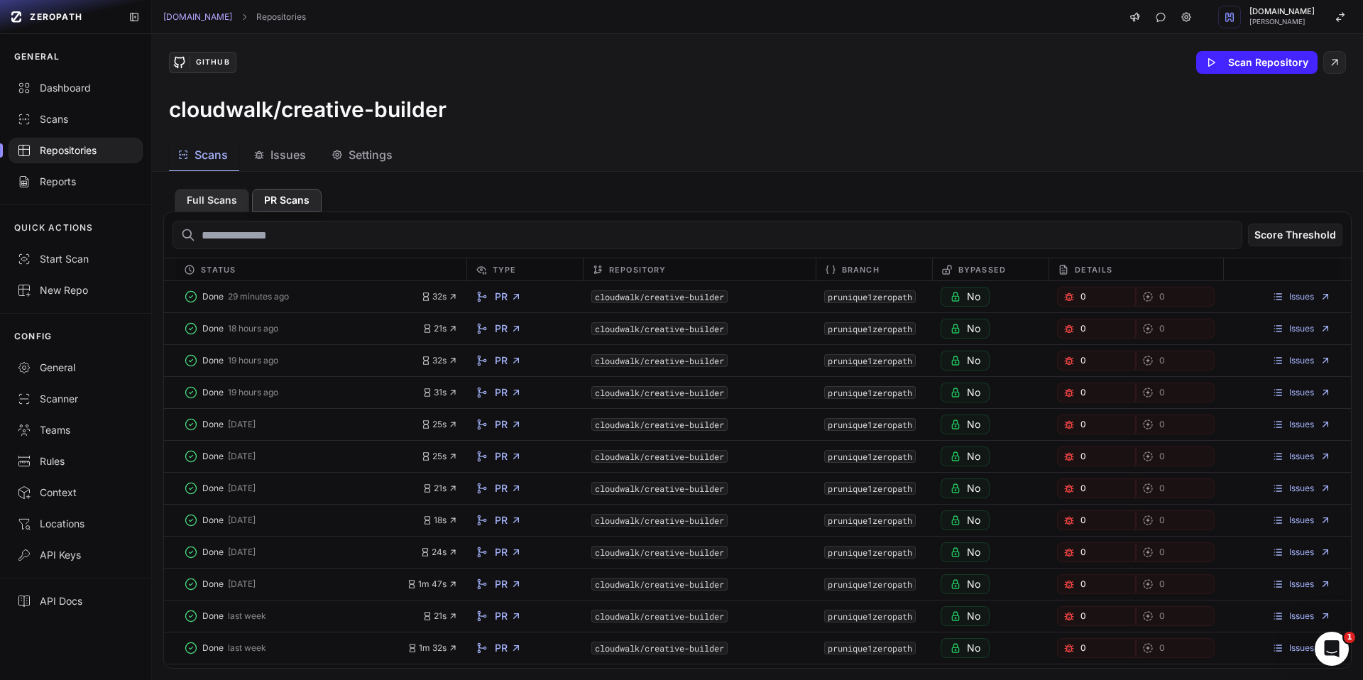
click at [196, 192] on button "Full Scans" at bounding box center [212, 200] width 75 height 23
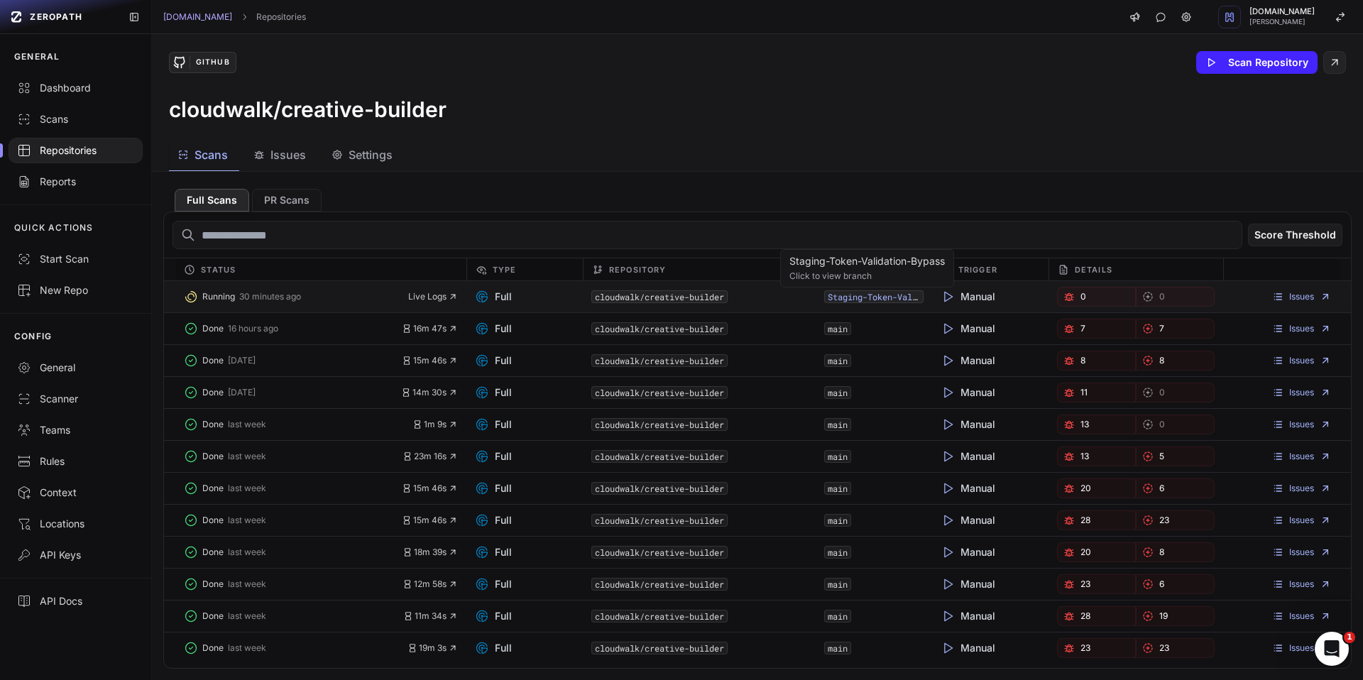
click at [857, 297] on link "Staging-Token-Validation-Bypass" at bounding box center [904, 296] width 154 height 11
